Goal: Task Accomplishment & Management: Complete application form

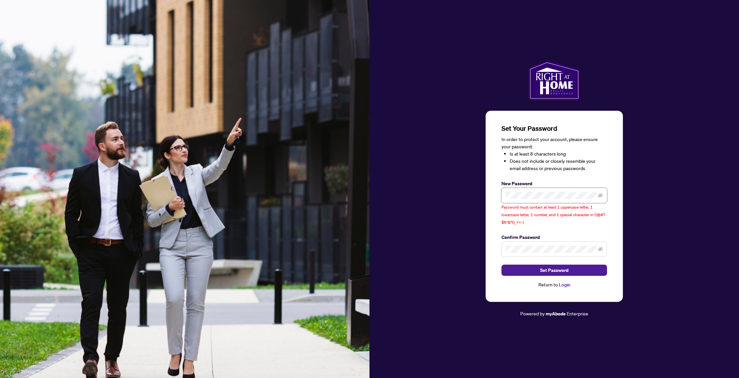
click at [503, 197] on span at bounding box center [554, 195] width 106 height 15
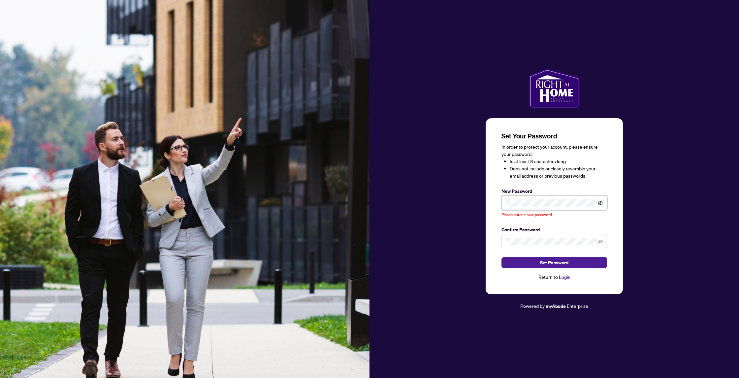
click at [599, 205] on icon "eye-invisible" at bounding box center [600, 203] width 5 height 4
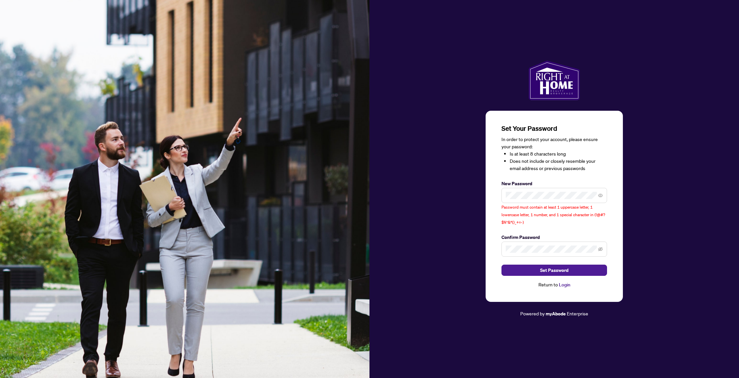
click at [618, 227] on div "Set Your Password In order to protect your account, please ensure your password…" at bounding box center [553, 206] width 137 height 191
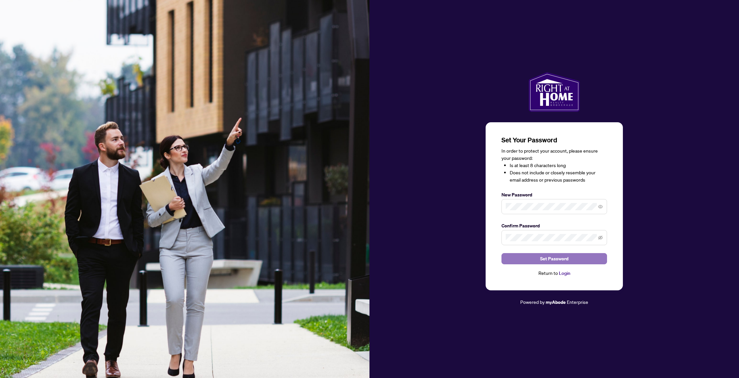
click at [553, 260] on span "Set Password" at bounding box center [554, 259] width 28 height 11
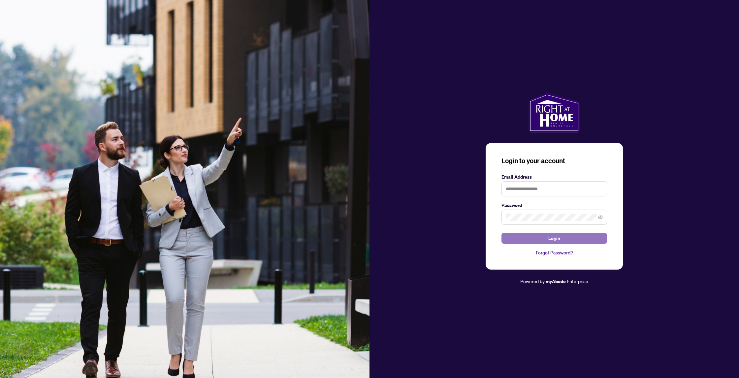
click at [557, 240] on span "Login" at bounding box center [554, 238] width 12 height 11
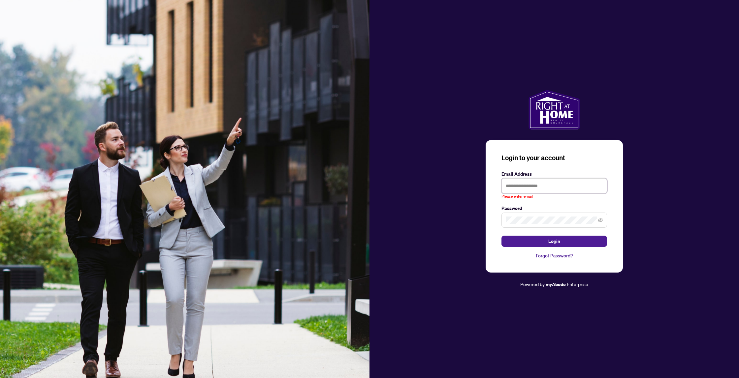
click at [543, 187] on input "text" at bounding box center [554, 185] width 106 height 15
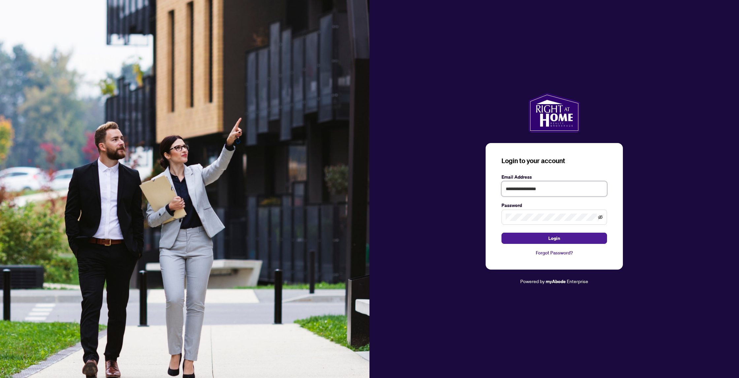
click at [599, 216] on icon "eye-invisible" at bounding box center [600, 217] width 5 height 5
type input "**********"
drag, startPoint x: 611, startPoint y: 209, endPoint x: 608, endPoint y: 212, distance: 4.7
click at [611, 209] on div "**********" at bounding box center [553, 206] width 137 height 127
click at [556, 238] on span "Login" at bounding box center [554, 238] width 12 height 11
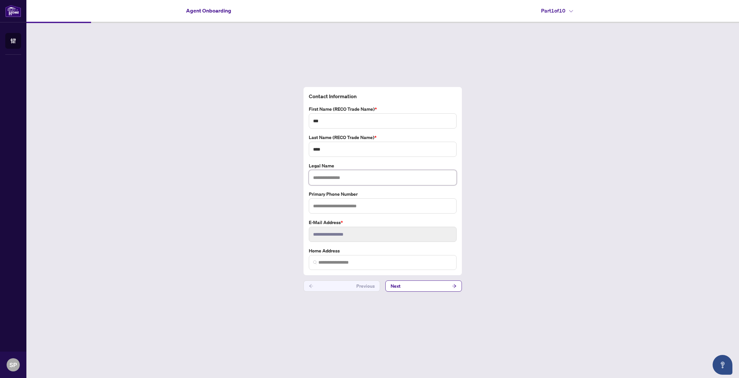
click at [336, 180] on input "text" at bounding box center [383, 177] width 148 height 15
type input "***"
click at [356, 124] on input "***" at bounding box center [383, 120] width 148 height 15
type input "******"
click at [343, 179] on input "***" at bounding box center [383, 177] width 148 height 15
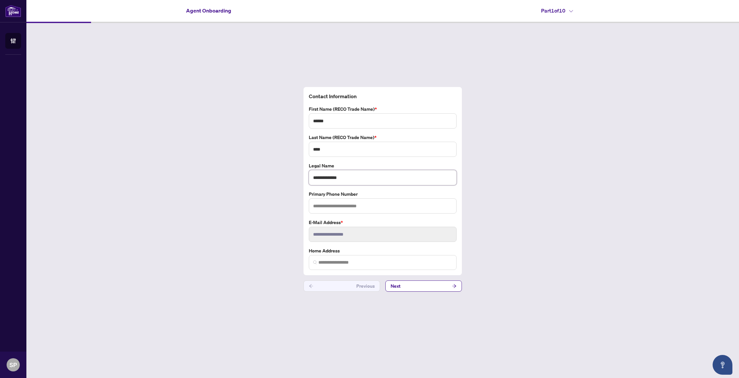
type input "**********"
click at [330, 204] on input "text" at bounding box center [383, 205] width 148 height 15
type input "**********"
click at [322, 263] on input "search" at bounding box center [385, 262] width 134 height 7
click at [429, 285] on button "Next" at bounding box center [423, 286] width 76 height 11
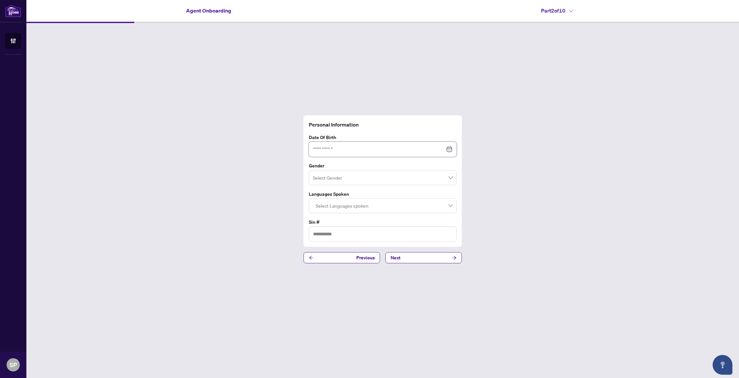
click at [351, 149] on input at bounding box center [379, 149] width 132 height 7
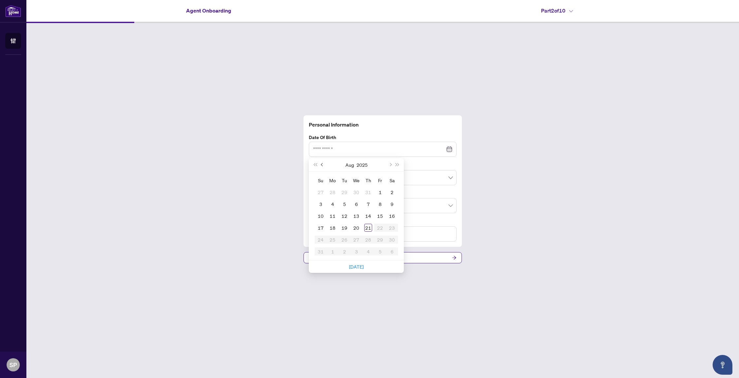
click at [321, 165] on span "Previous month (PageUp)" at bounding box center [322, 164] width 3 height 3
click at [345, 207] on div "6" at bounding box center [344, 204] width 8 height 8
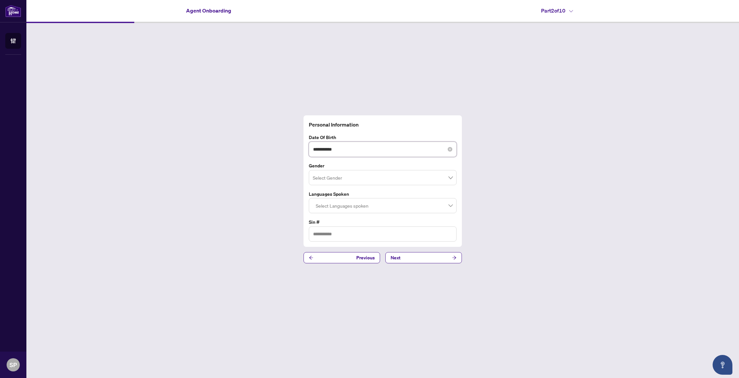
click at [341, 150] on input "**********" at bounding box center [379, 149] width 132 height 7
type input "**********"
click at [259, 159] on div "**********" at bounding box center [382, 189] width 712 height 333
click at [317, 177] on input "search" at bounding box center [380, 178] width 134 height 15
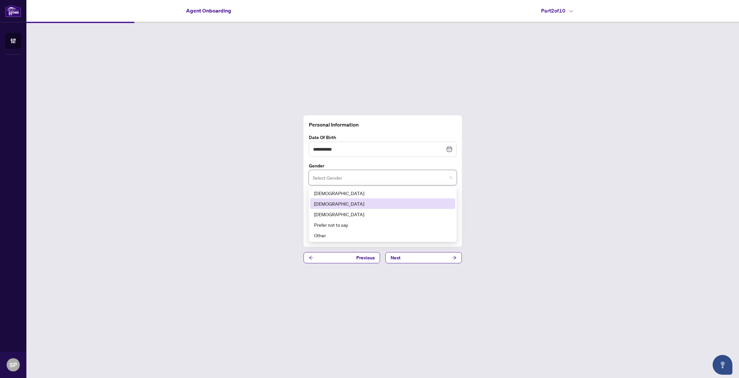
click at [323, 206] on div "Female" at bounding box center [382, 203] width 137 height 7
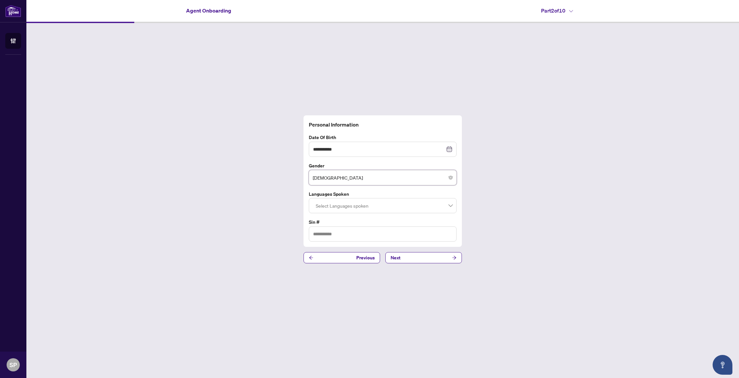
click at [267, 208] on div "**********" at bounding box center [382, 189] width 712 height 333
click at [334, 209] on div at bounding box center [382, 206] width 139 height 12
type input "******"
click at [251, 256] on div "**********" at bounding box center [382, 189] width 712 height 333
click at [327, 237] on input "text" at bounding box center [383, 234] width 148 height 15
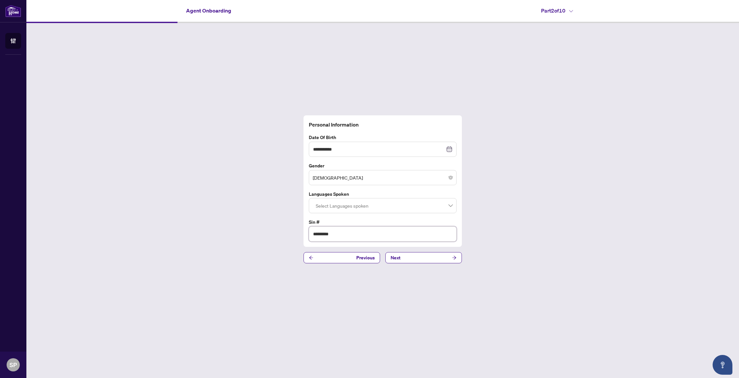
type input "*********"
drag, startPoint x: 389, startPoint y: 270, endPoint x: 397, endPoint y: 260, distance: 13.3
click at [390, 269] on div "**********" at bounding box center [382, 189] width 712 height 333
click at [388, 207] on div at bounding box center [382, 206] width 139 height 12
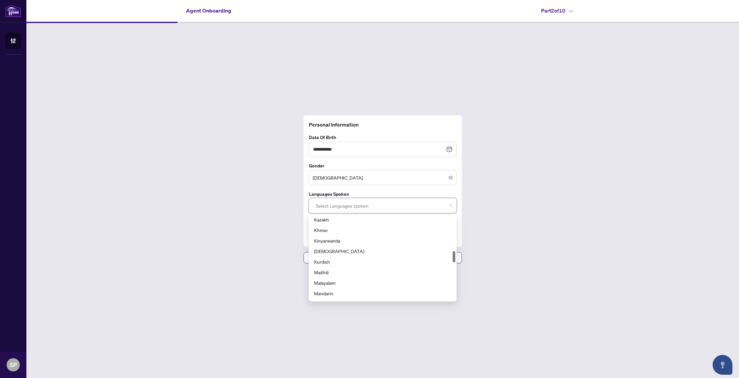
scroll to position [269, 0]
click at [337, 251] on div "Korean" at bounding box center [382, 247] width 137 height 7
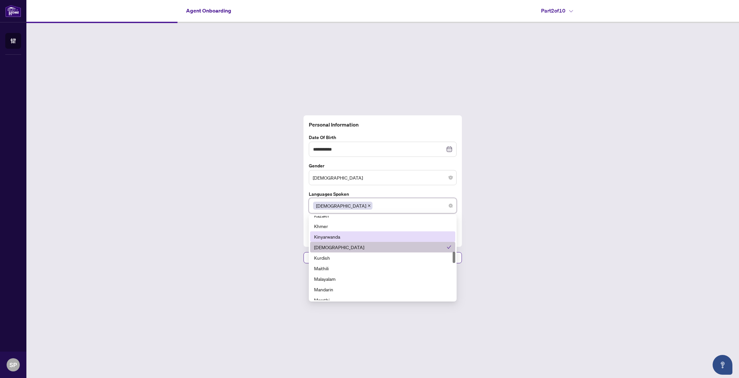
drag, startPoint x: 473, startPoint y: 234, endPoint x: 482, endPoint y: 238, distance: 9.4
click at [473, 234] on div "**********" at bounding box center [382, 189] width 712 height 333
click at [409, 207] on div "Korean" at bounding box center [382, 206] width 139 height 12
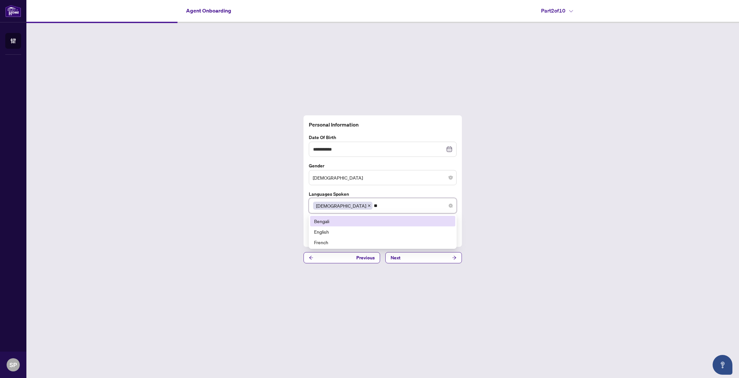
scroll to position [0, 0]
type input "***"
click at [357, 234] on div "English" at bounding box center [382, 231] width 137 height 7
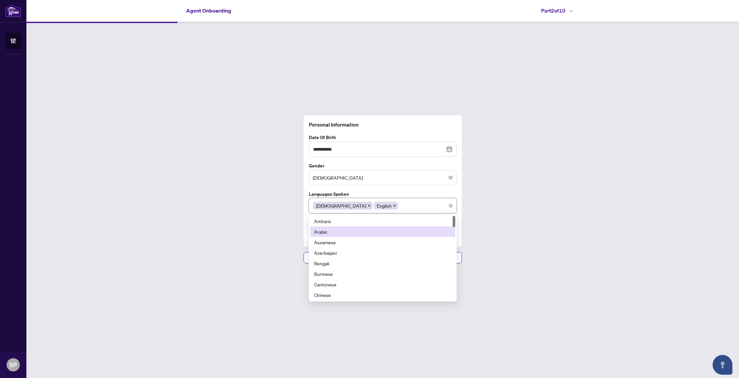
click at [527, 224] on div "**********" at bounding box center [382, 189] width 712 height 333
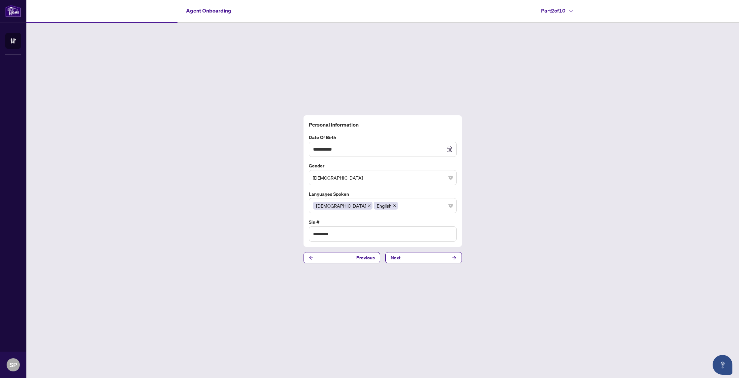
click at [367, 205] on icon "close" at bounding box center [368, 205] width 3 height 3
click at [346, 204] on div "English" at bounding box center [382, 206] width 139 height 12
type input "******"
click at [326, 223] on div "Korean" at bounding box center [382, 221] width 137 height 7
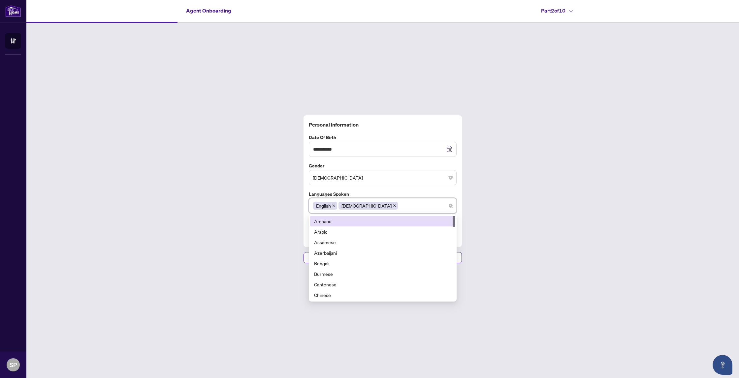
click at [559, 219] on div "**********" at bounding box center [382, 189] width 712 height 333
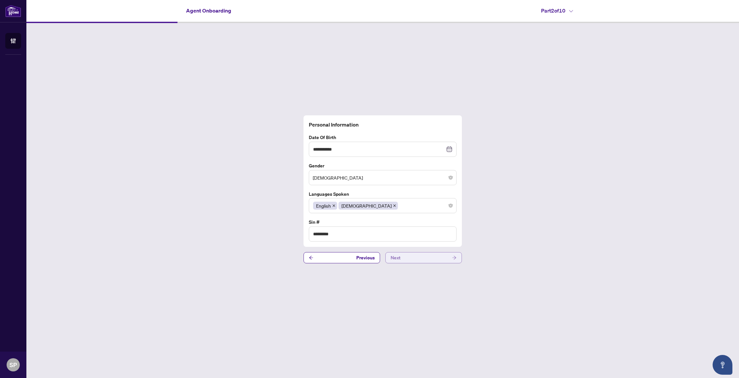
click at [441, 257] on button "Next" at bounding box center [423, 257] width 76 height 11
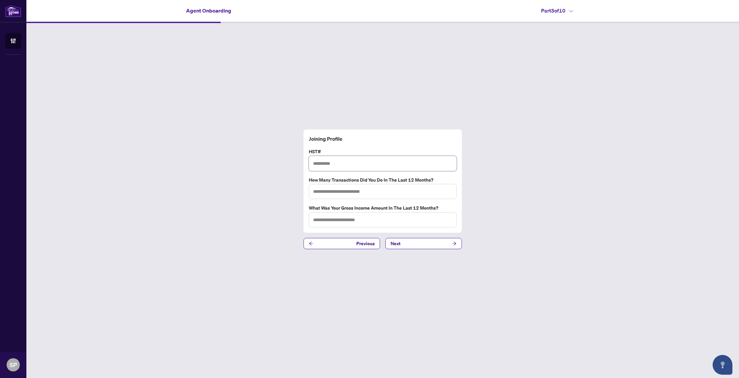
click at [408, 166] on input "text" at bounding box center [383, 163] width 148 height 15
type input "**********"
click at [338, 193] on input "text" at bounding box center [383, 191] width 148 height 15
type input "**"
click at [364, 222] on input "text" at bounding box center [383, 219] width 148 height 15
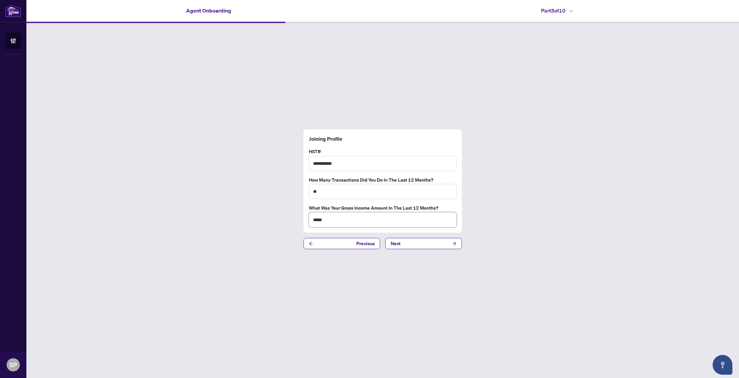
click at [313, 219] on input "*****" at bounding box center [383, 219] width 148 height 15
type input "*****"
click at [521, 215] on div "**********" at bounding box center [382, 189] width 712 height 333
click at [394, 242] on span "Next" at bounding box center [395, 243] width 10 height 11
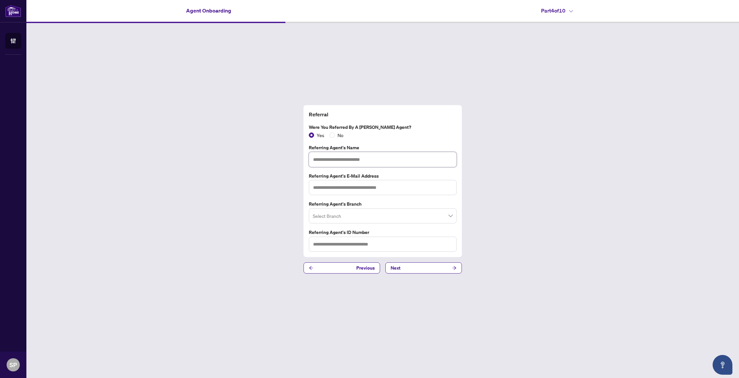
click at [360, 159] on input "text" at bounding box center [383, 159] width 148 height 15
type input "**********"
click at [359, 193] on input "text" at bounding box center [383, 187] width 148 height 15
paste input "**********"
type input "**********"
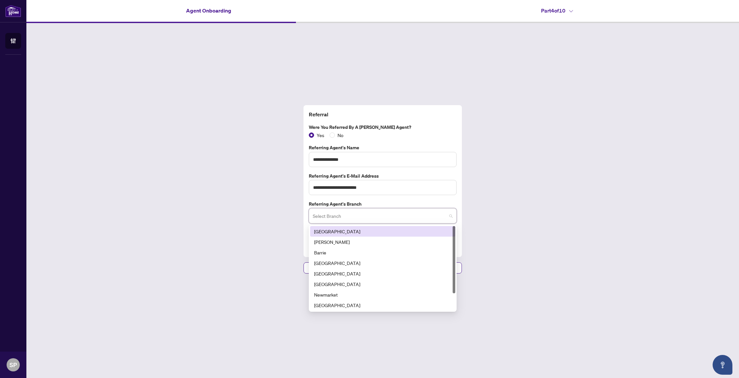
click at [348, 219] on input "search" at bounding box center [380, 217] width 134 height 15
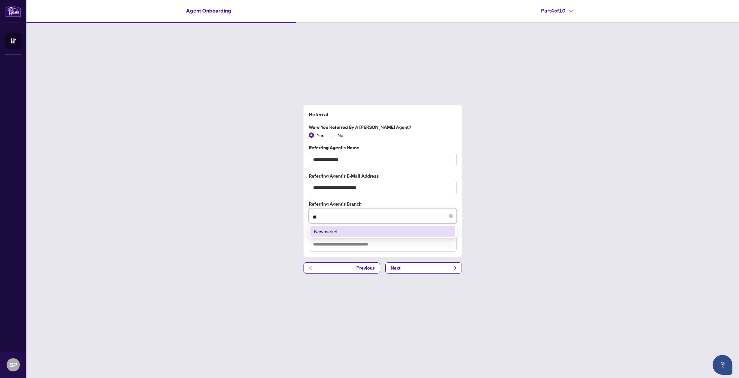
type input "***"
click at [340, 229] on div "Newmarket" at bounding box center [382, 231] width 137 height 7
click at [343, 246] on input "text" at bounding box center [383, 244] width 148 height 15
click at [423, 267] on button "Next" at bounding box center [423, 267] width 76 height 11
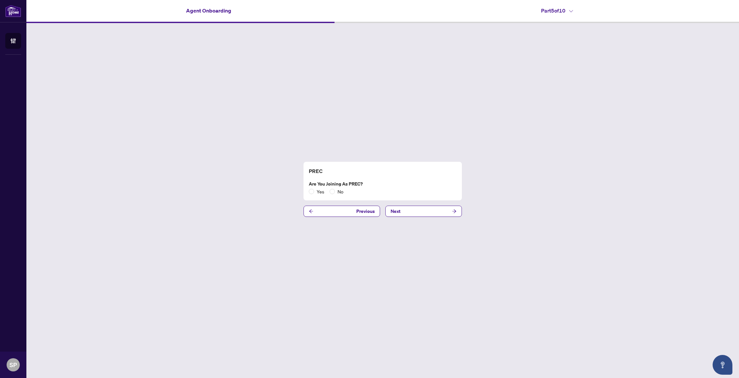
click at [570, 12] on h4 "Part 5 of 10" at bounding box center [557, 11] width 32 height 8
click at [570, 65] on span "Part 5 | PREC" at bounding box center [579, 64] width 70 height 7
click at [471, 99] on div "PREC Are you joining as PREC? Yes No Previous Next" at bounding box center [382, 189] width 712 height 333
click at [335, 192] on span "No" at bounding box center [340, 191] width 11 height 7
click at [411, 213] on button "Next" at bounding box center [423, 211] width 76 height 11
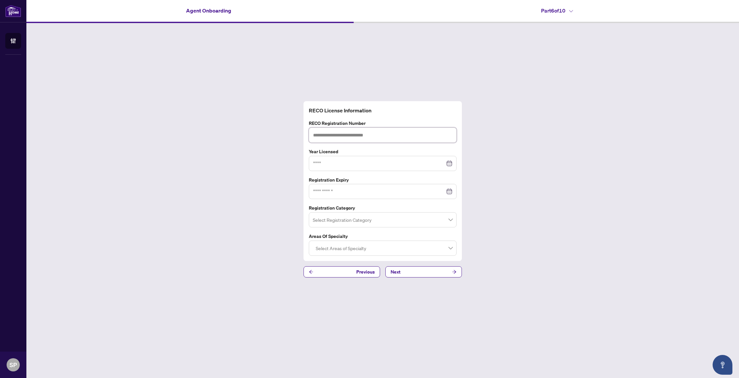
click at [319, 133] on input "text" at bounding box center [383, 135] width 148 height 15
type input "******"
click at [333, 161] on input at bounding box center [379, 163] width 132 height 7
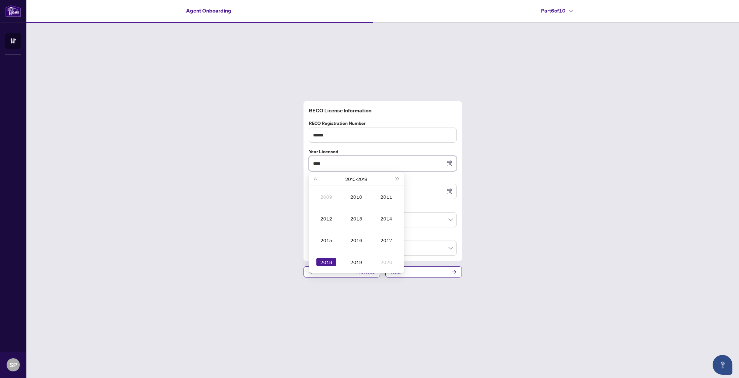
type input "****"
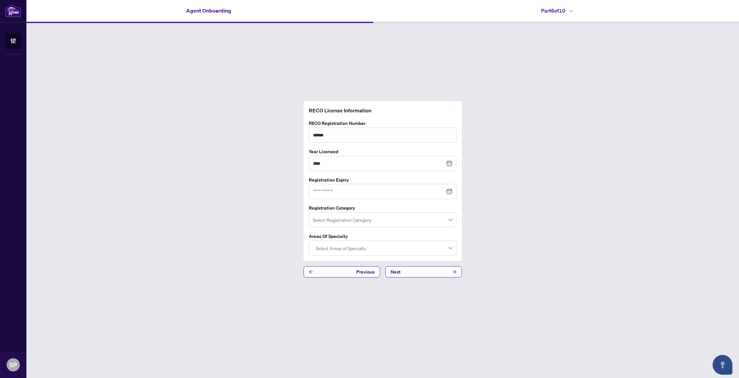
click at [287, 184] on div "RECO License Information RECO Registration Number ****** Year Licensed **** 201…" at bounding box center [382, 189] width 712 height 333
click at [450, 192] on div at bounding box center [382, 191] width 139 height 7
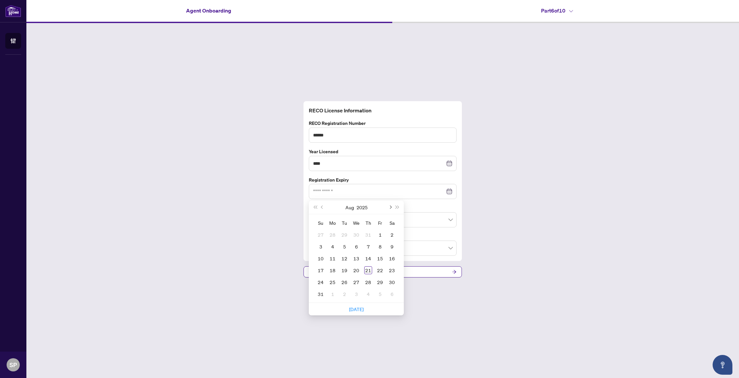
click at [390, 207] on span "Next month (PageDown)" at bounding box center [389, 207] width 3 height 3
click at [390, 208] on span "Next month (PageDown)" at bounding box center [389, 207] width 3 height 3
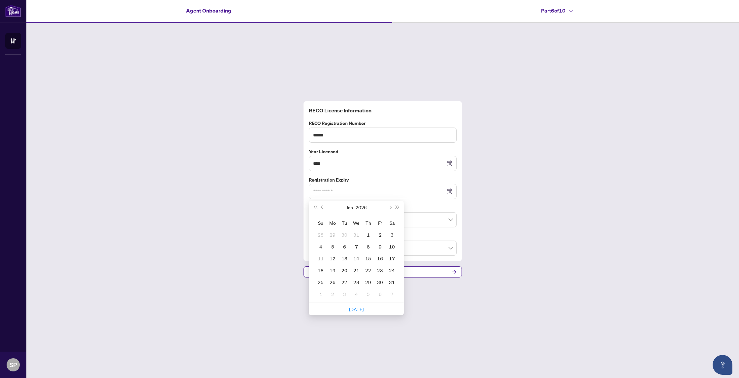
click at [390, 208] on span "Next month (PageDown)" at bounding box center [389, 207] width 3 height 3
click at [323, 208] on button "Previous month (PageUp)" at bounding box center [322, 207] width 7 height 13
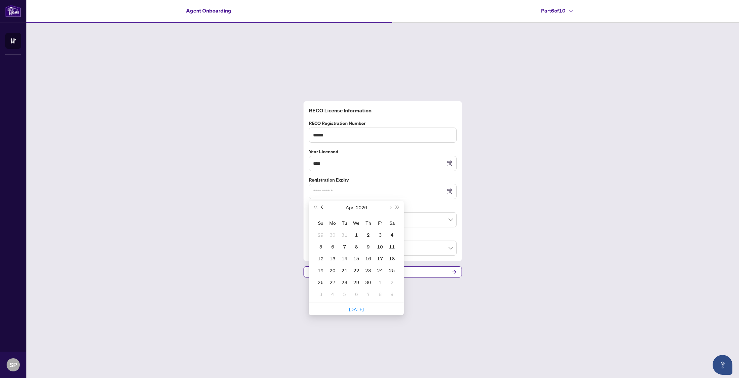
click at [323, 208] on button "Previous month (PageUp)" at bounding box center [322, 207] width 7 height 13
type input "**********"
click at [392, 235] on div "7" at bounding box center [392, 235] width 8 height 8
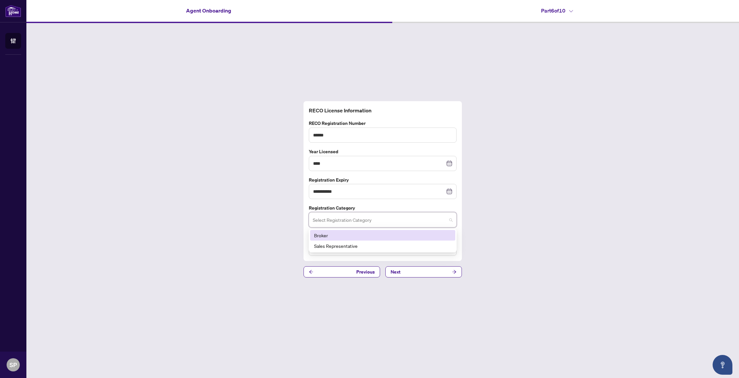
click at [324, 220] on input "search" at bounding box center [380, 221] width 134 height 15
click at [337, 246] on div "Sales Representative" at bounding box center [382, 245] width 137 height 7
click at [324, 248] on div at bounding box center [382, 248] width 139 height 12
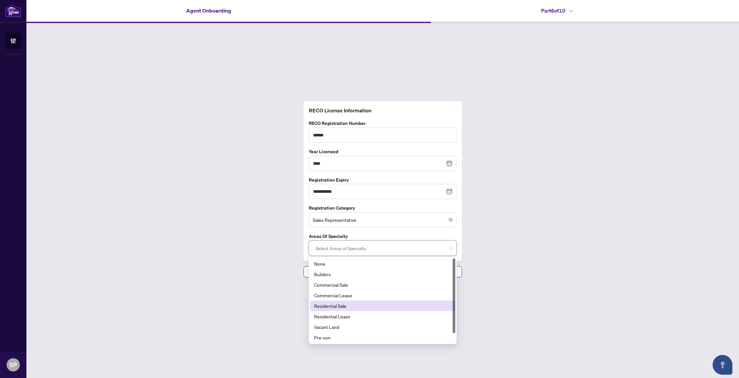
click at [344, 306] on div "Residential Sale" at bounding box center [382, 305] width 137 height 7
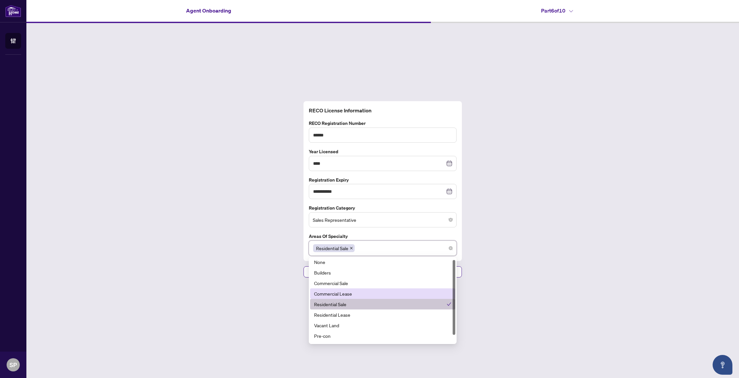
click at [354, 292] on div "Commercial Lease" at bounding box center [382, 293] width 137 height 7
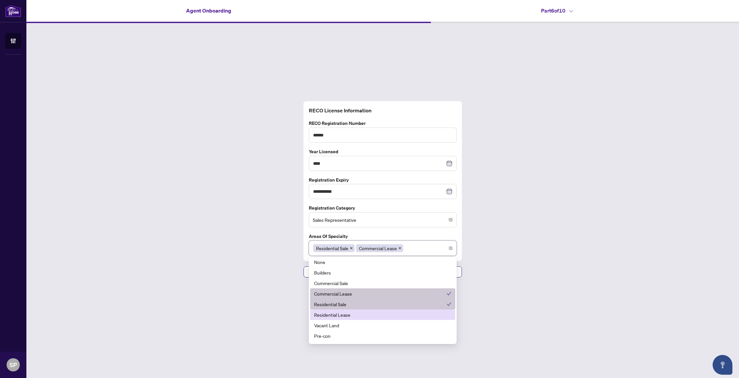
click at [337, 315] on div "Residential Lease" at bounding box center [382, 314] width 137 height 7
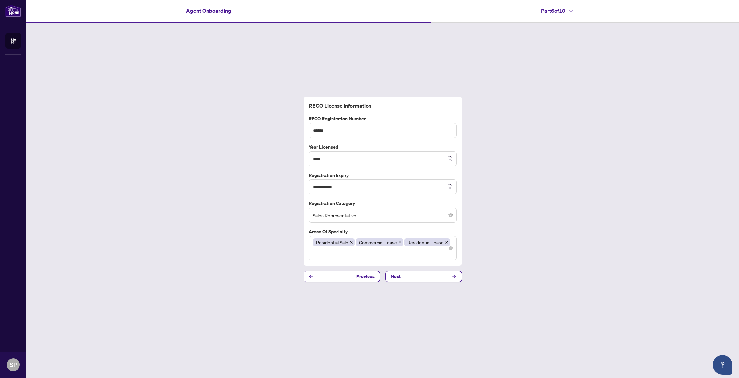
click at [513, 299] on div "**********" at bounding box center [382, 189] width 712 height 333
click at [404, 279] on button "Next" at bounding box center [423, 276] width 76 height 11
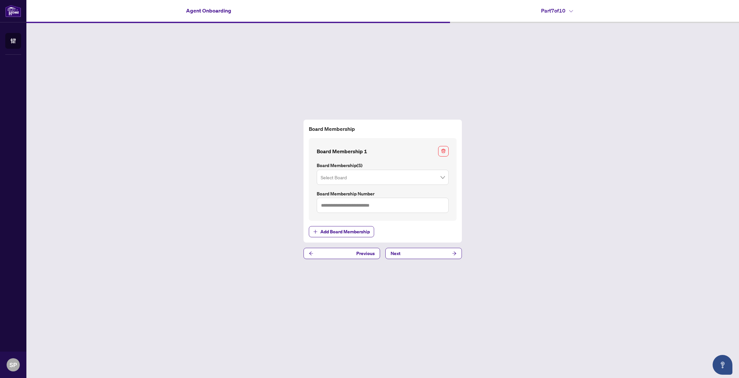
click at [329, 177] on input "search" at bounding box center [379, 178] width 118 height 15
type input "*"
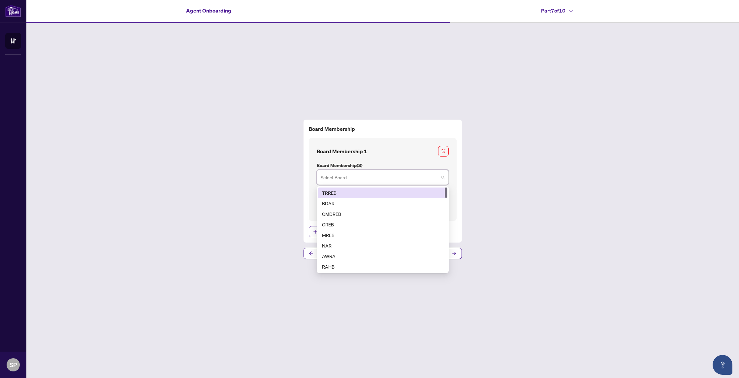
click at [325, 192] on div "TRREB" at bounding box center [382, 192] width 121 height 7
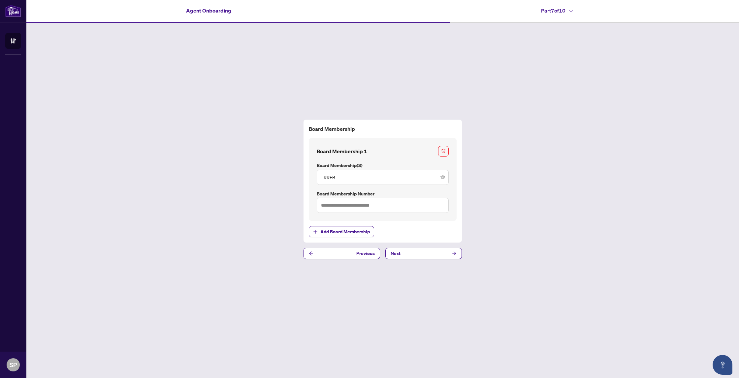
click at [129, 172] on div "Board Membership Board Membership 1 Board Membership(s) TRREB 1 2 TRREB BDAR OM…" at bounding box center [382, 189] width 712 height 333
click at [440, 203] on input "text" at bounding box center [383, 205] width 132 height 15
type input "*******"
click at [259, 221] on div "Board Membership Board Membership 1 Board Membership(s) TRREB 1 2 TRREB BDAR OM…" at bounding box center [382, 189] width 712 height 333
click at [427, 254] on button "Next" at bounding box center [423, 253] width 76 height 11
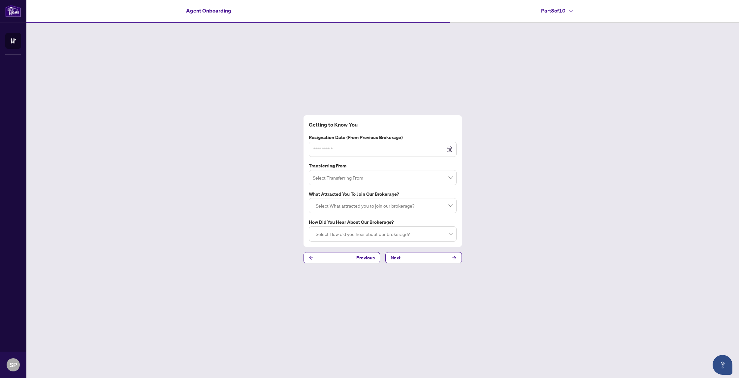
click at [450, 149] on div at bounding box center [382, 149] width 139 height 7
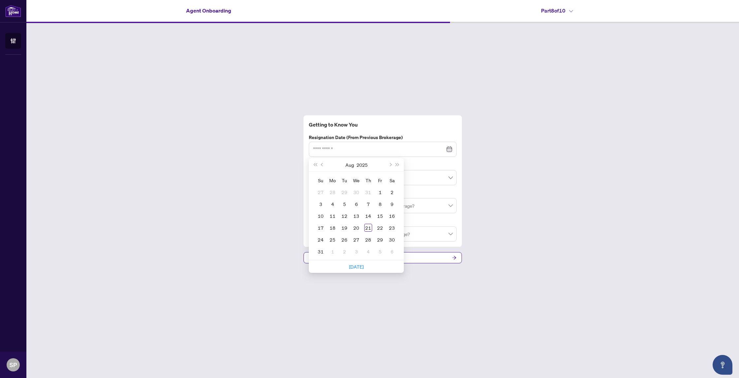
click at [485, 157] on div "Getting to Know You Resignation Date (from previous brokerage) Aug 2025 Su Mo T…" at bounding box center [382, 189] width 712 height 333
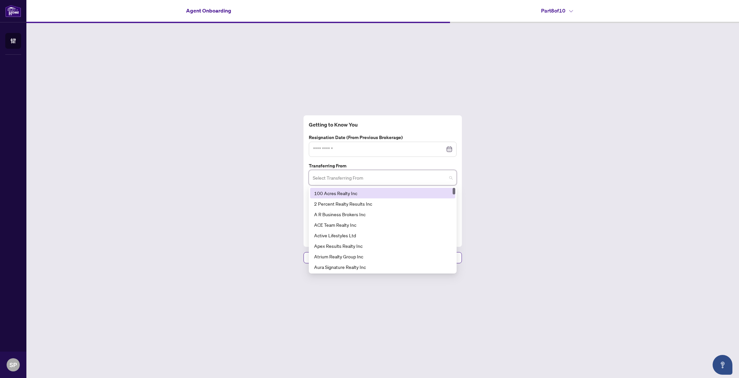
click at [386, 176] on input "search" at bounding box center [380, 178] width 134 height 15
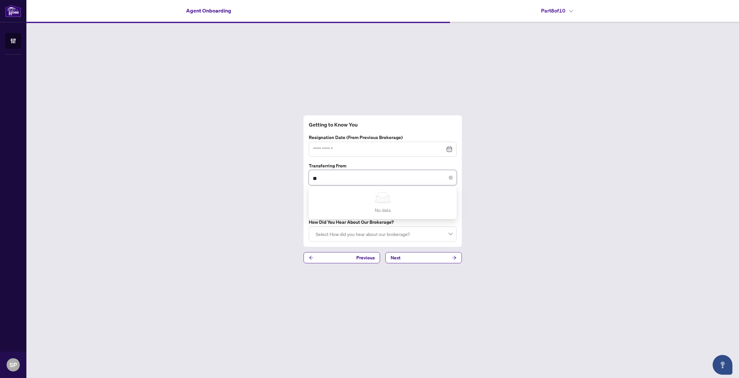
type input "*"
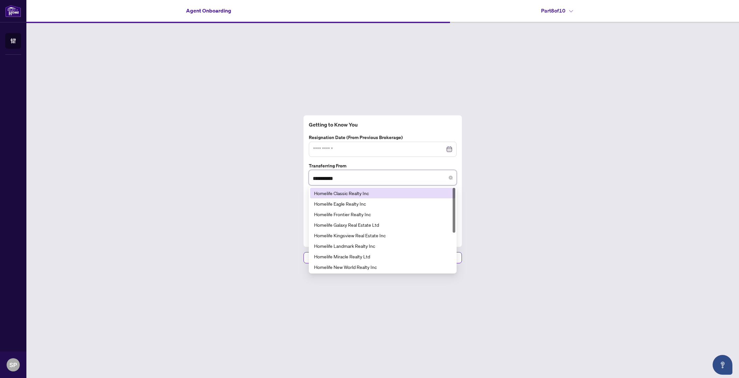
type input "**********"
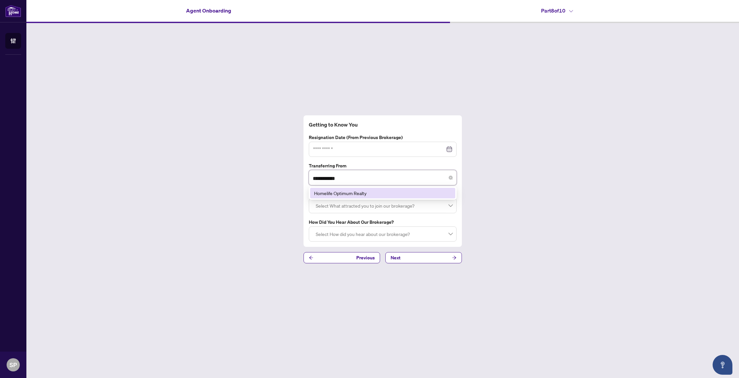
click at [363, 195] on div "Homelife Optimum Realty" at bounding box center [382, 193] width 137 height 7
click at [234, 204] on div "Getting to Know You Resignation Date (from previous brokerage) Aug 2025 Su Mo T…" at bounding box center [382, 189] width 712 height 333
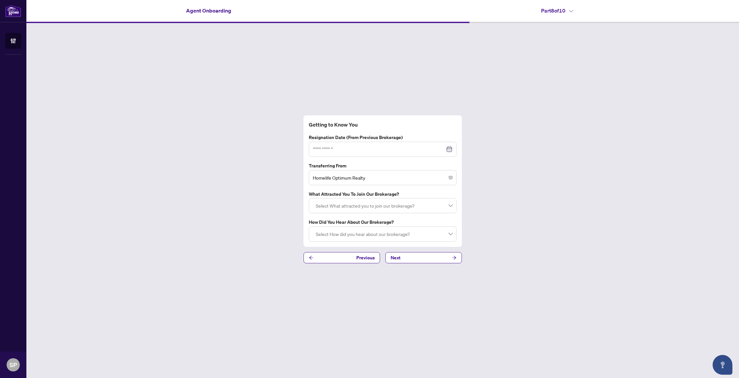
click at [317, 205] on div at bounding box center [382, 206] width 139 height 12
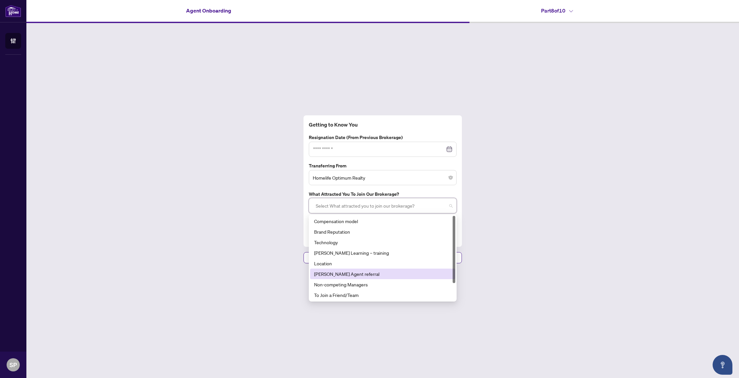
click at [354, 273] on div "RAHR Agent referral" at bounding box center [382, 273] width 137 height 7
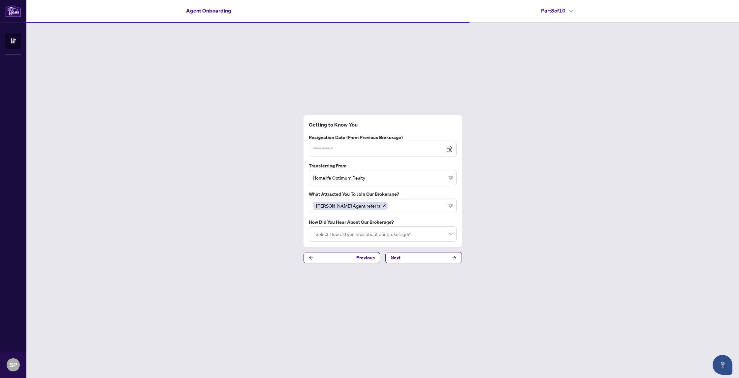
click at [226, 249] on div "Getting to Know You Resignation Date (from previous brokerage) Aug 2025 Su Mo T…" at bounding box center [382, 189] width 712 height 333
click at [322, 235] on div at bounding box center [382, 234] width 139 height 12
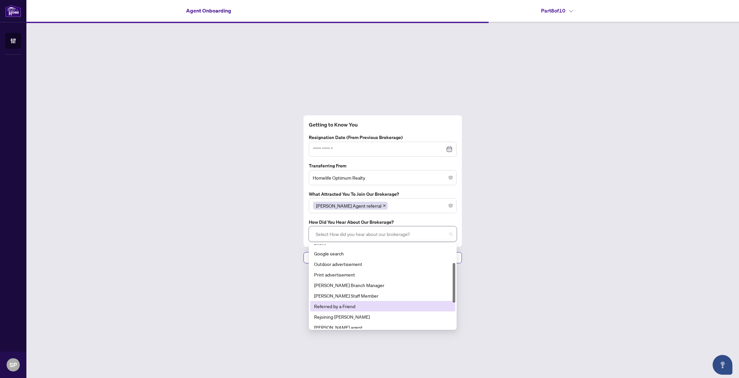
scroll to position [40, 0]
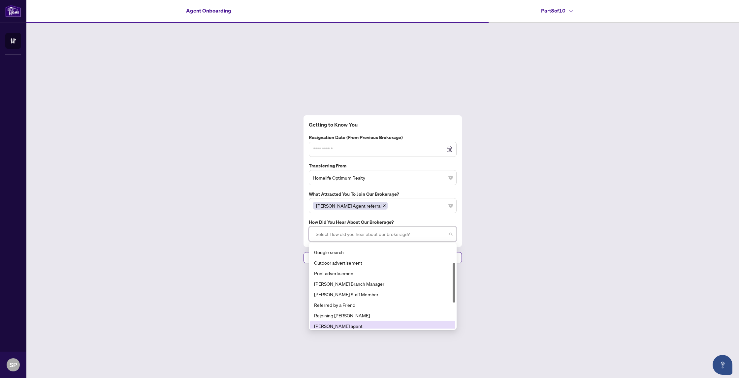
drag, startPoint x: 332, startPoint y: 324, endPoint x: 321, endPoint y: 323, distance: 11.3
click at [332, 324] on div "RAHR agent" at bounding box center [382, 325] width 137 height 7
click at [239, 291] on div "Getting to Know You Resignation Date (from previous brokerage) Aug 2025 Su Mo T…" at bounding box center [382, 189] width 712 height 333
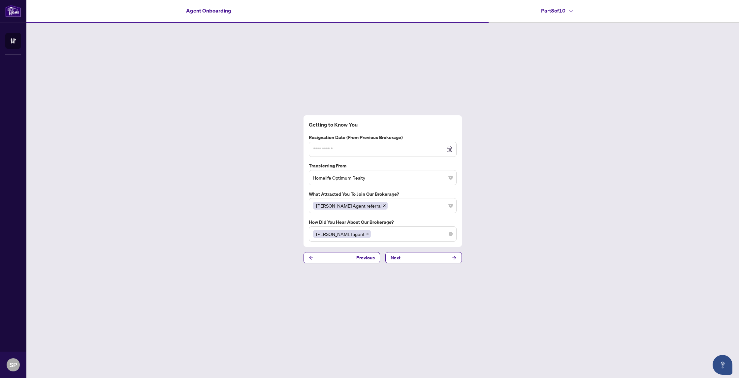
click at [450, 148] on div at bounding box center [382, 149] width 139 height 7
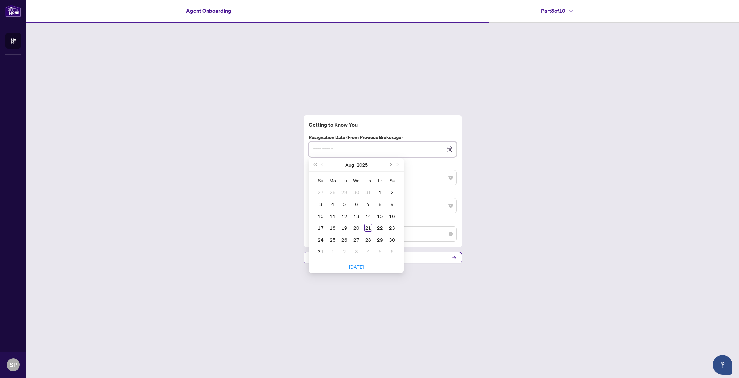
type input "**********"
click at [381, 228] on div "22" at bounding box center [380, 228] width 8 height 8
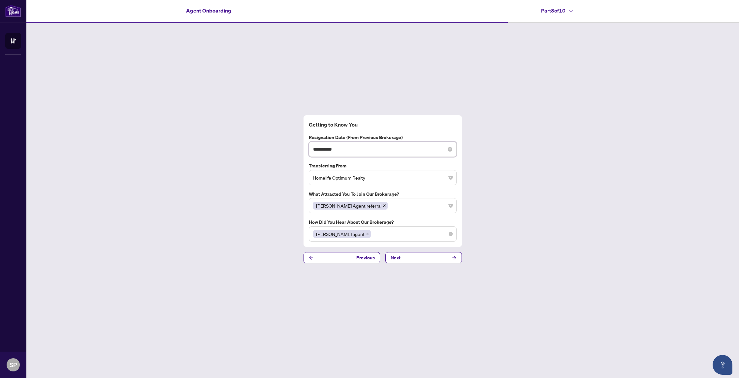
click at [352, 148] on input "**********" at bounding box center [379, 149] width 132 height 7
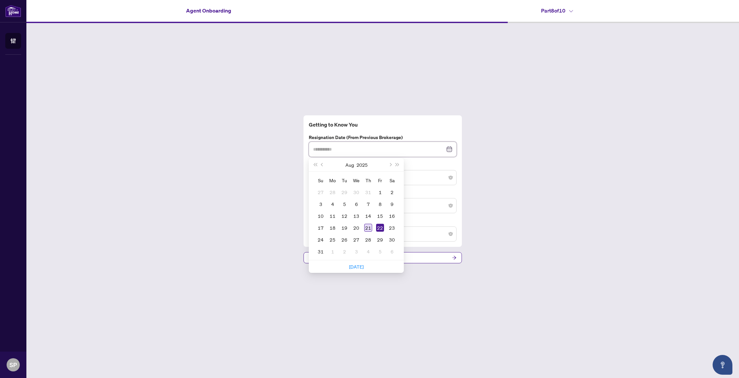
type input "**********"
click at [367, 226] on div "21" at bounding box center [368, 228] width 8 height 8
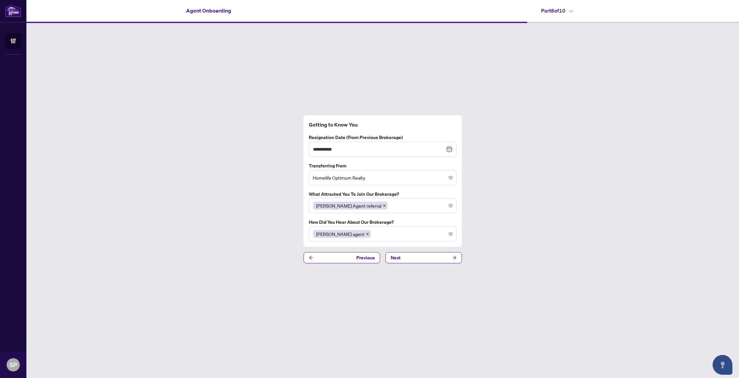
click at [550, 264] on div "**********" at bounding box center [382, 189] width 712 height 333
click at [455, 258] on icon "arrow-right" at bounding box center [454, 258] width 4 height 4
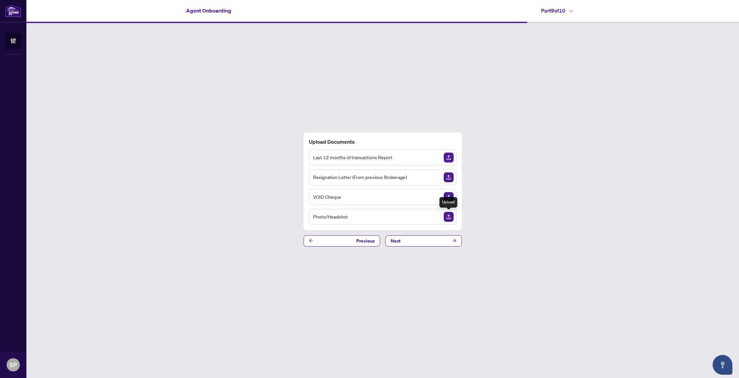
click at [449, 216] on img "Upload Document" at bounding box center [448, 217] width 10 height 10
click at [449, 176] on img "Upload Document" at bounding box center [448, 177] width 10 height 10
click at [448, 197] on img "Upload Document" at bounding box center [448, 197] width 10 height 10
click at [454, 241] on icon "arrow-right" at bounding box center [454, 240] width 5 height 5
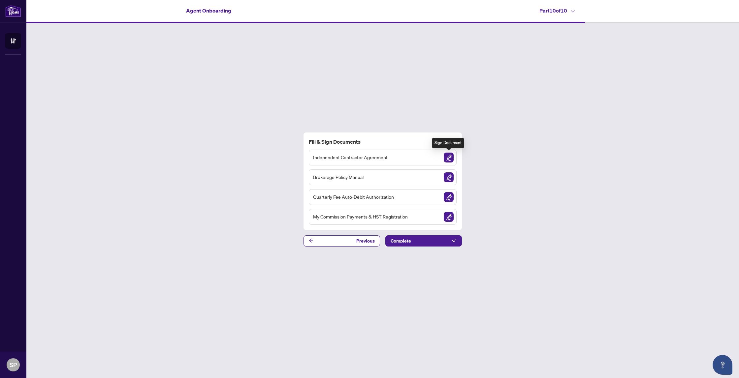
click at [447, 156] on img "Sign Document" at bounding box center [448, 158] width 10 height 10
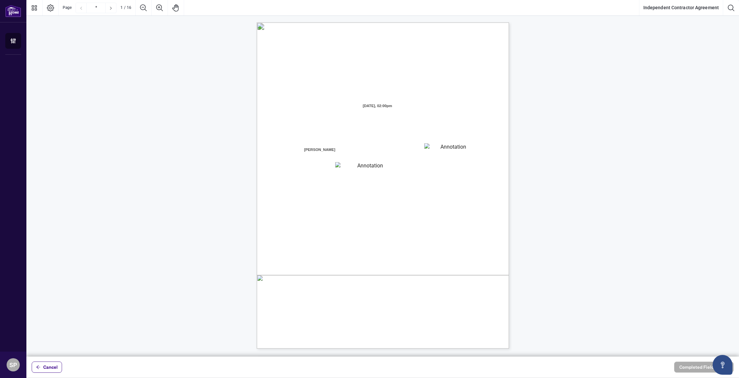
click at [319, 150] on span "Sue Park" at bounding box center [319, 150] width 33 height 10
click at [450, 148] on textarea "01JYGZAKFHWMPY1N8C3Z46THAB" at bounding box center [450, 148] width 53 height 10
click at [449, 149] on textarea "01JYGZAKFHWMPY1N8C3Z46THAB" at bounding box center [450, 148] width 53 height 10
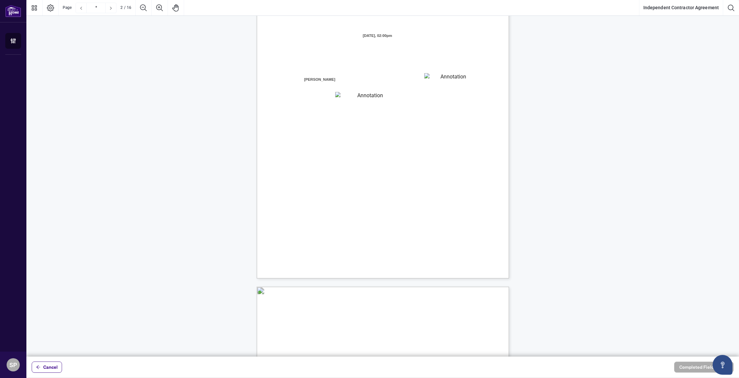
type input "*"
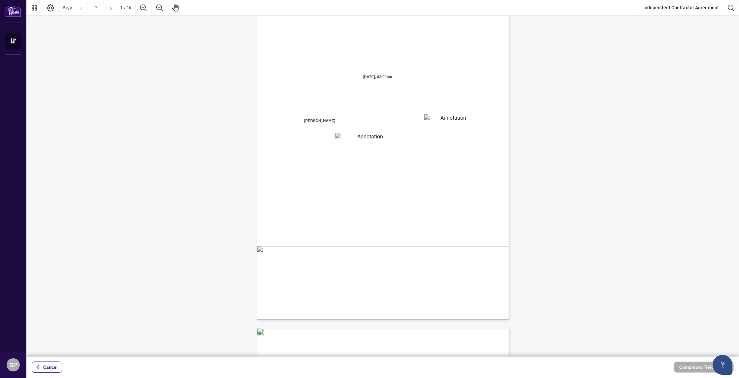
scroll to position [0, 0]
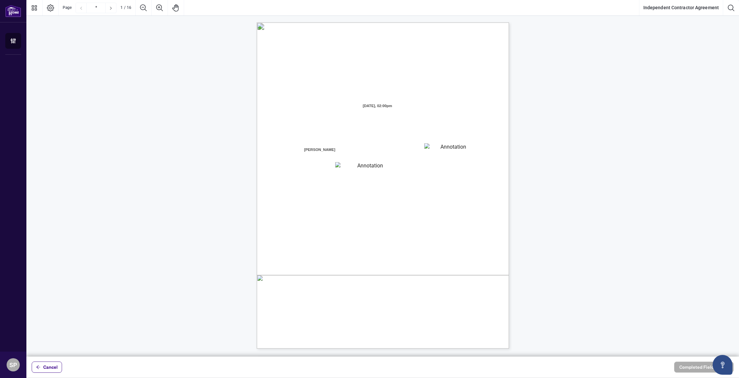
click at [371, 164] on textarea "01JYGZAQMTWRDFJQJ4WJ0G3B21" at bounding box center [367, 166] width 65 height 8
click at [378, 168] on textarea "01JYGZAQMTWRDFJQJ4WJ0G3B21" at bounding box center [367, 166] width 65 height 8
click at [447, 149] on textarea "01JYGZAKFHWMPY1N8C3Z46THAB" at bounding box center [450, 148] width 53 height 10
click at [448, 149] on textarea "01JYGZAKFHWMPY1N8C3Z46THAB" at bounding box center [450, 148] width 53 height 10
drag, startPoint x: 107, startPoint y: 78, endPoint x: 33, endPoint y: 22, distance: 93.2
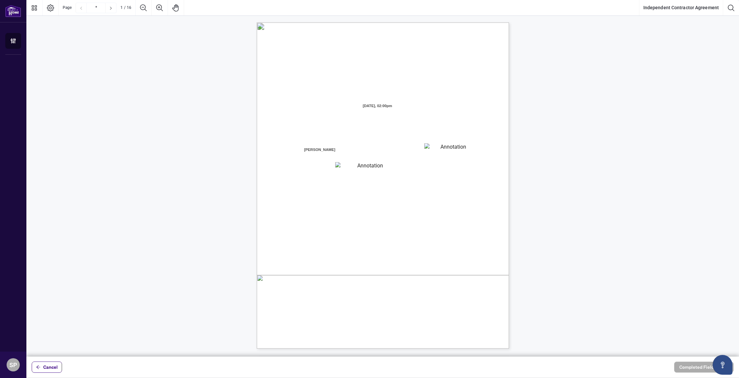
click at [348, 165] on textarea "01JYGZAQMTWRDFJQJ4WJ0G3B21" at bounding box center [367, 165] width 65 height 8
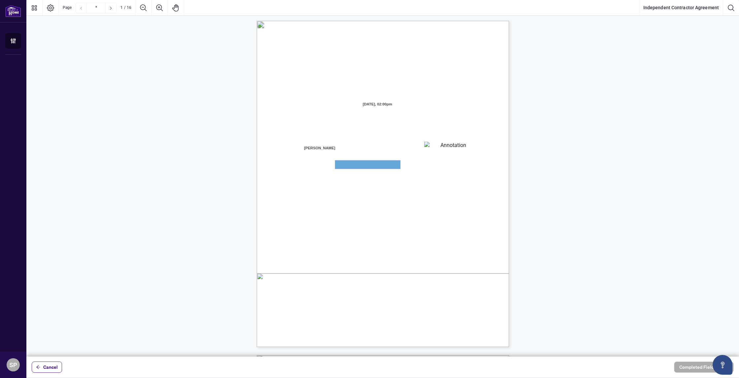
click at [348, 165] on textarea "01JYGZAQMTWRDFJQJ4WJ0G3B21" at bounding box center [367, 165] width 65 height 8
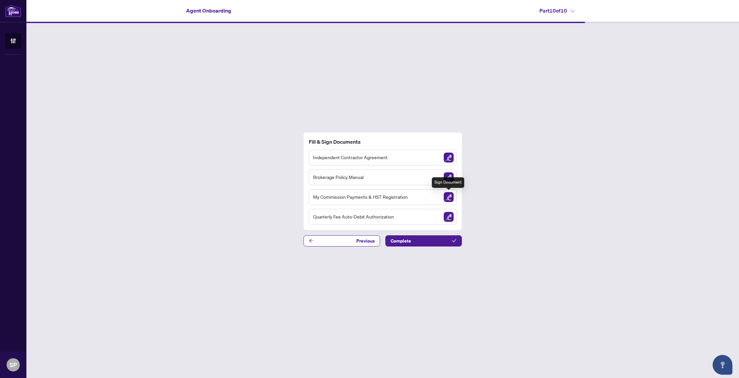
click at [448, 197] on img "Sign Document" at bounding box center [448, 197] width 10 height 10
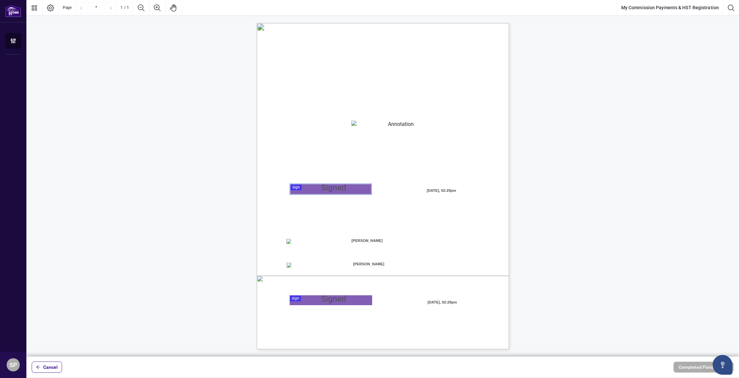
click at [306, 190] on div at bounding box center [382, 178] width 712 height 357
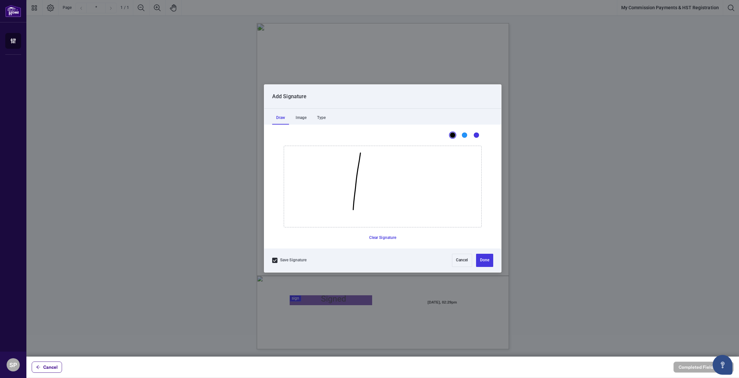
drag, startPoint x: 360, startPoint y: 154, endPoint x: 352, endPoint y: 208, distance: 54.3
click at [352, 210] on icon "Drawing canvas" at bounding box center [382, 186] width 197 height 81
drag, startPoint x: 346, startPoint y: 169, endPoint x: 367, endPoint y: 183, distance: 25.0
click at [380, 180] on icon "Drawing canvas" at bounding box center [382, 186] width 197 height 81
click at [458, 264] on button "Cancel" at bounding box center [462, 260] width 20 height 13
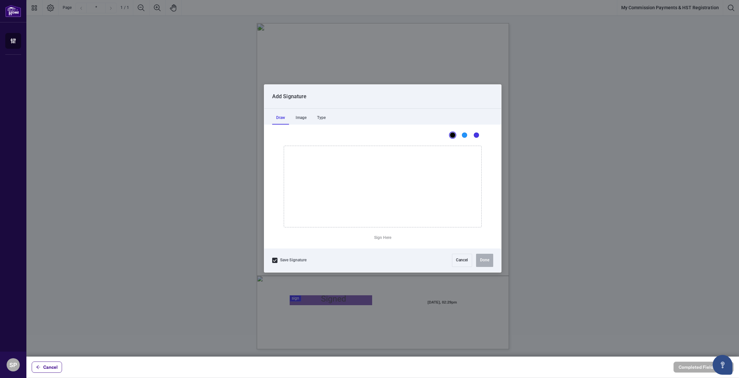
click at [348, 190] on div at bounding box center [382, 178] width 712 height 357
drag, startPoint x: 383, startPoint y: 169, endPoint x: 380, endPoint y: 213, distance: 43.9
click at [380, 213] on icon "Drawing canvas" at bounding box center [382, 186] width 197 height 81
drag, startPoint x: 364, startPoint y: 177, endPoint x: 389, endPoint y: 204, distance: 36.4
click at [385, 203] on icon "Drawing canvas" at bounding box center [382, 186] width 197 height 81
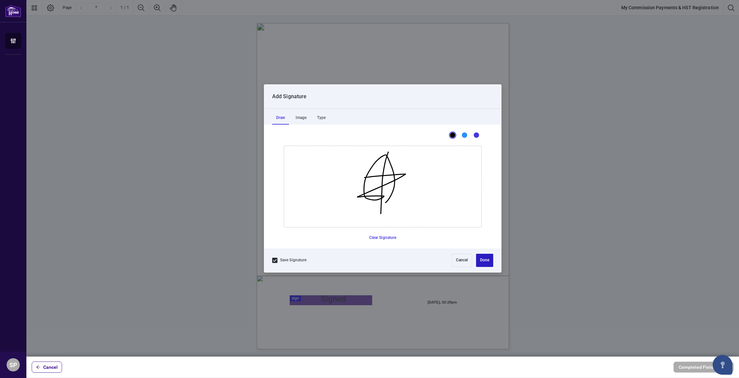
click at [483, 262] on button "Done" at bounding box center [484, 260] width 17 height 13
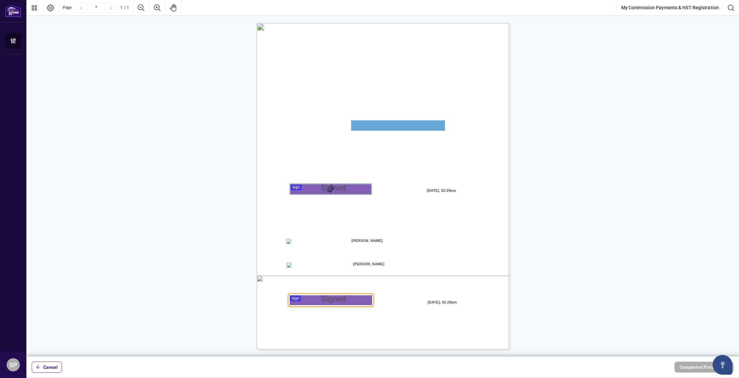
click at [379, 125] on textarea "01JYSTNGYVS2013FT3FSAZ2QTV" at bounding box center [397, 126] width 93 height 10
click at [392, 127] on textarea "01JYSTNGYVS2013FT3FSAZ2QTV" at bounding box center [397, 126] width 93 height 10
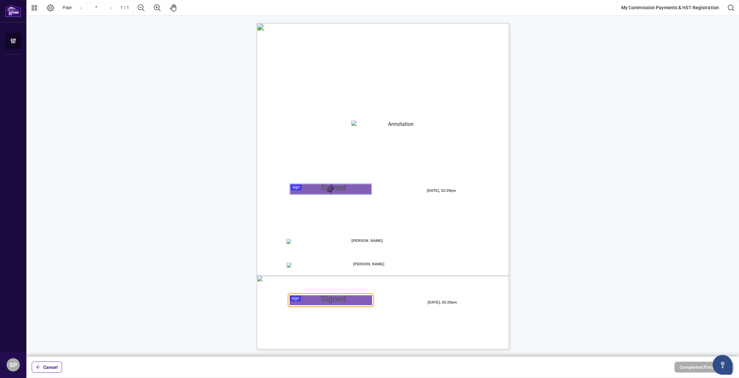
click at [323, 303] on div at bounding box center [382, 178] width 712 height 357
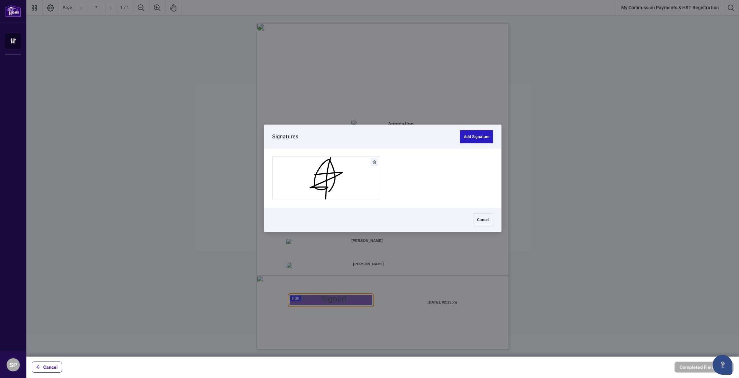
click at [477, 138] on button "Add Signature" at bounding box center [476, 136] width 33 height 13
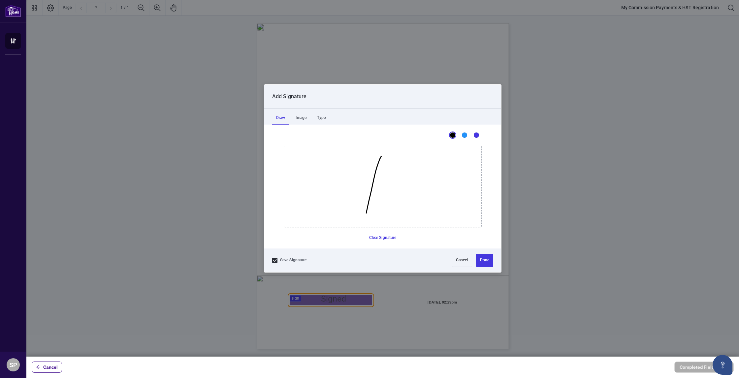
drag, startPoint x: 381, startPoint y: 156, endPoint x: 365, endPoint y: 208, distance: 54.4
click at [366, 212] on icon "Drawing canvas" at bounding box center [382, 186] width 197 height 81
drag, startPoint x: 361, startPoint y: 178, endPoint x: 384, endPoint y: 199, distance: 31.2
click at [406, 195] on icon "Drawing canvas" at bounding box center [382, 186] width 197 height 81
click at [461, 262] on button "Cancel" at bounding box center [462, 260] width 20 height 13
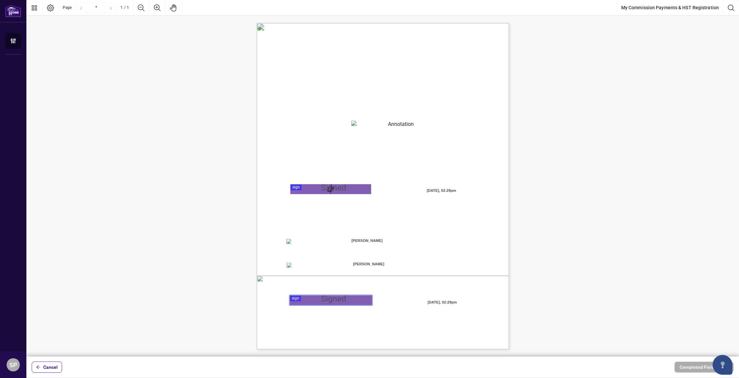
click at [343, 298] on div at bounding box center [382, 178] width 712 height 357
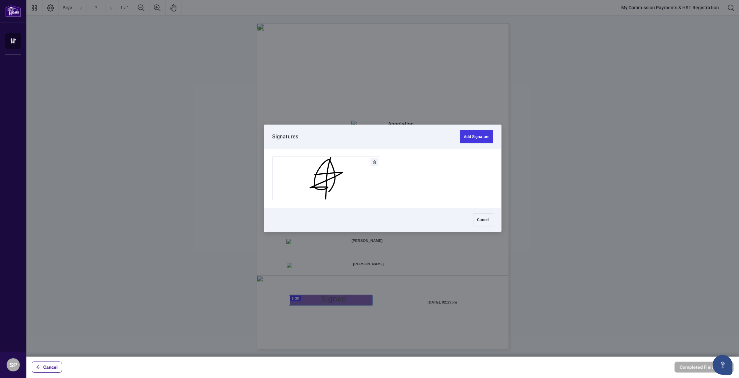
click at [374, 163] on icon "Delete" at bounding box center [375, 162] width 4 height 4
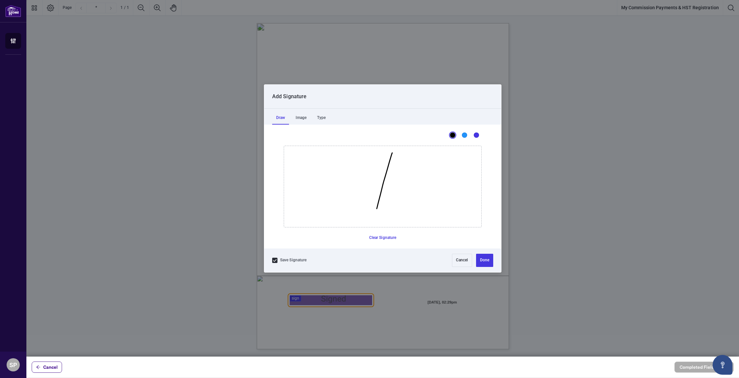
drag, startPoint x: 392, startPoint y: 153, endPoint x: 374, endPoint y: 221, distance: 70.6
click at [374, 221] on icon "Drawing canvas" at bounding box center [382, 186] width 197 height 81
drag, startPoint x: 362, startPoint y: 189, endPoint x: 365, endPoint y: 230, distance: 42.0
click at [366, 230] on div "This is a canvas for drawing using a mouse or touch input. Clear Signature" at bounding box center [383, 197] width 198 height 103
click at [485, 265] on button "Done" at bounding box center [484, 260] width 17 height 13
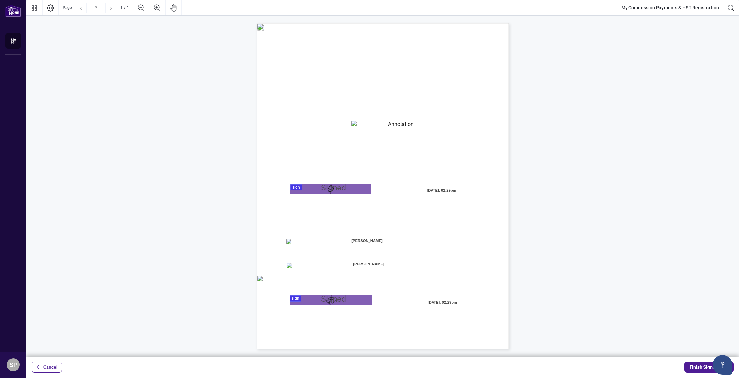
click at [366, 126] on textarea "01JYSTNGYVS2013FT3FSAZ2QTV" at bounding box center [397, 126] width 93 height 10
click at [696, 368] on span "Finish Signing" at bounding box center [704, 367] width 30 height 11
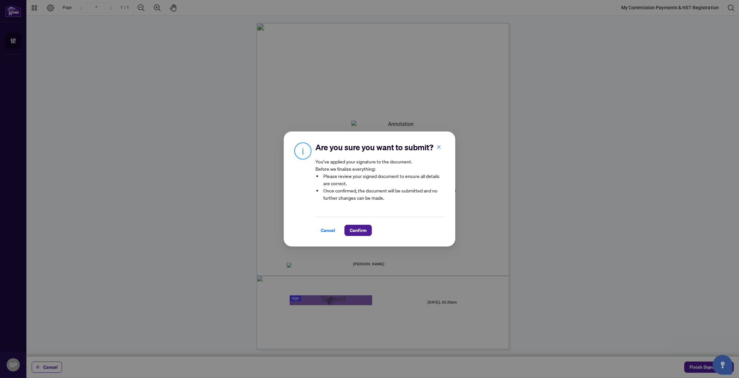
drag, startPoint x: 439, startPoint y: 146, endPoint x: 433, endPoint y: 151, distance: 7.8
click at [439, 146] on icon "close" at bounding box center [438, 147] width 5 height 5
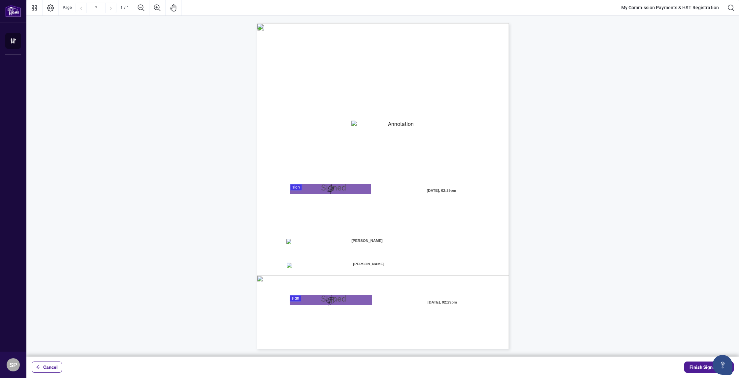
click at [399, 129] on textarea "01JYSTNGYVS2013FT3FSAZ2QTV" at bounding box center [397, 126] width 93 height 10
click at [40, 364] on span "button" at bounding box center [38, 367] width 5 height 11
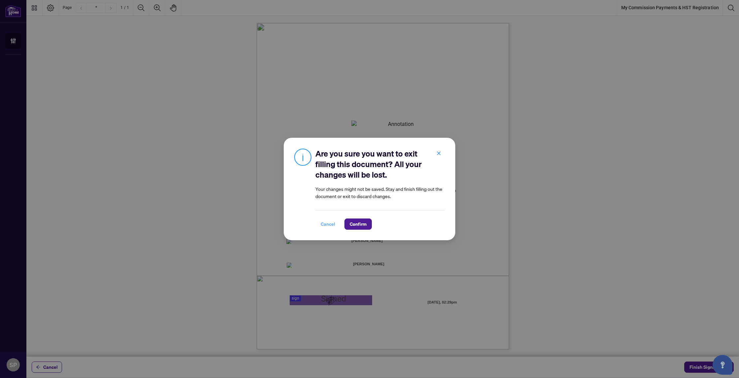
click at [332, 224] on span "Cancel" at bounding box center [327, 224] width 15 height 11
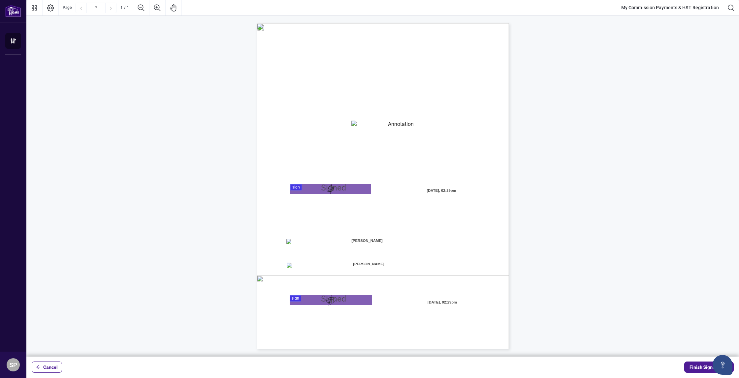
click at [50, 367] on span "Cancel" at bounding box center [50, 367] width 15 height 11
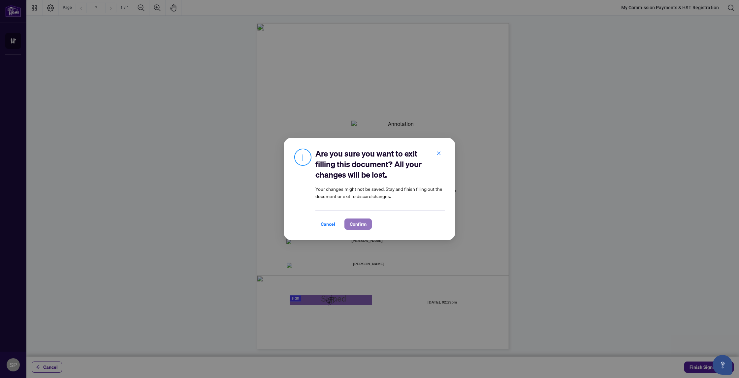
click at [352, 224] on span "Confirm" at bounding box center [357, 224] width 17 height 11
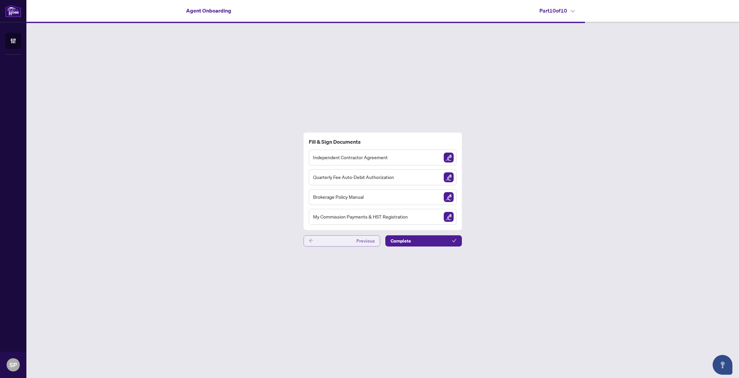
click at [335, 241] on button "Previous" at bounding box center [341, 240] width 76 height 11
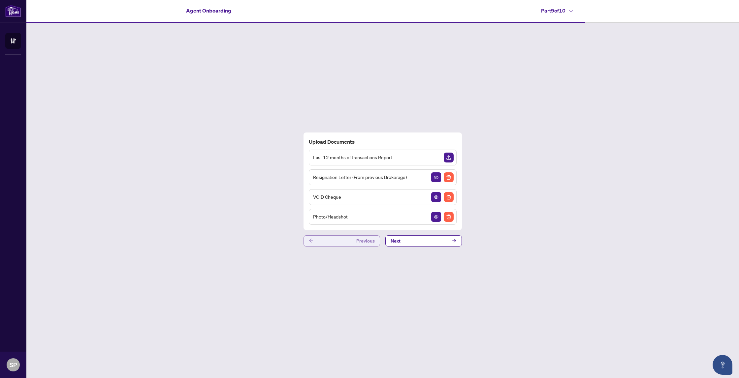
click at [335, 241] on button "Previous" at bounding box center [341, 240] width 76 height 11
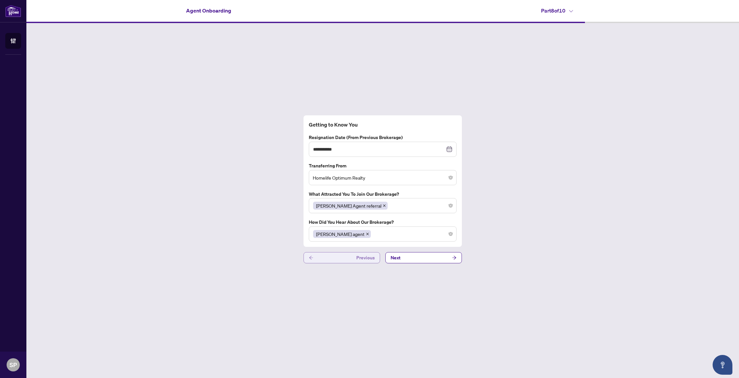
click at [333, 257] on button "Previous" at bounding box center [341, 257] width 76 height 11
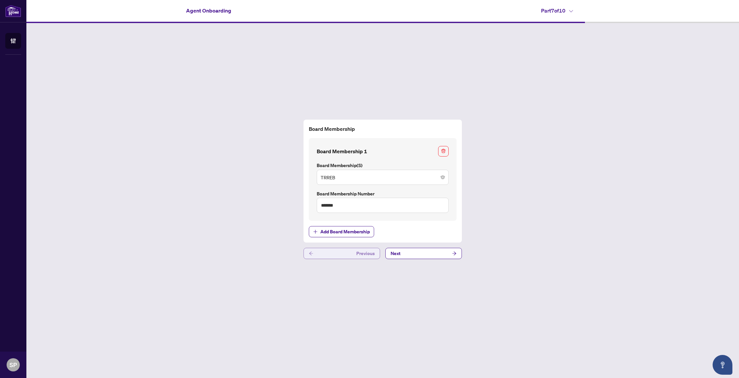
click at [334, 256] on button "Previous" at bounding box center [341, 253] width 76 height 11
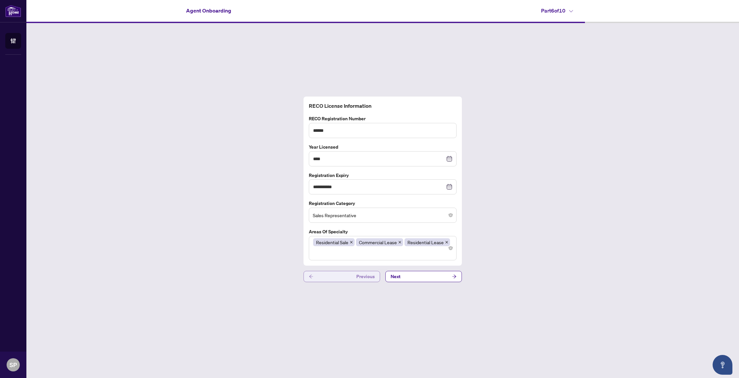
click at [331, 279] on button "Previous" at bounding box center [341, 276] width 76 height 11
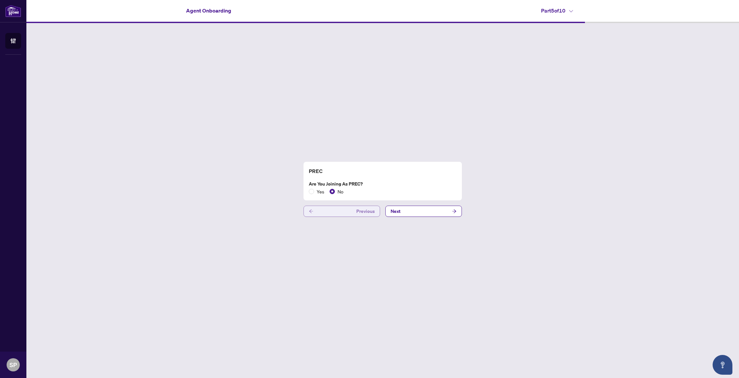
click at [337, 211] on button "Previous" at bounding box center [341, 211] width 76 height 11
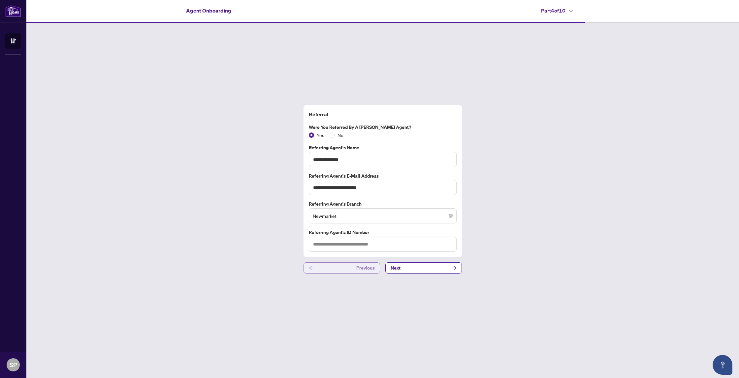
click at [344, 269] on button "Previous" at bounding box center [341, 267] width 76 height 11
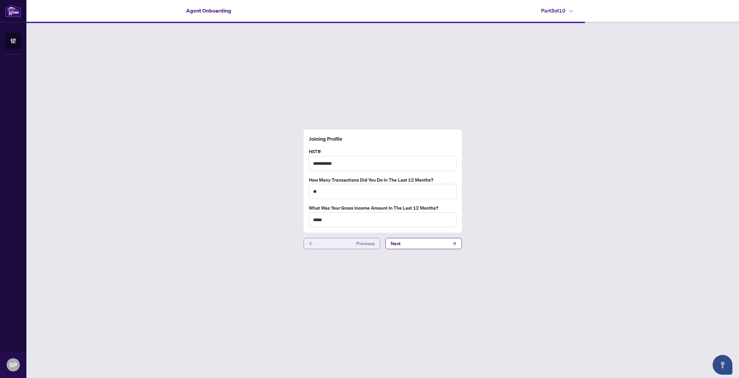
click at [343, 245] on button "Previous" at bounding box center [341, 243] width 76 height 11
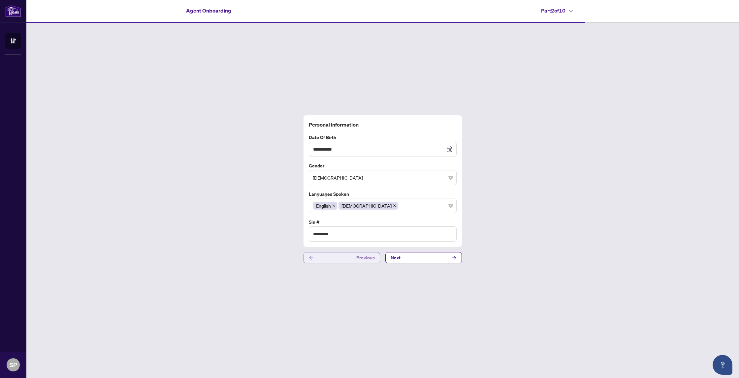
click at [343, 257] on button "Previous" at bounding box center [341, 257] width 76 height 11
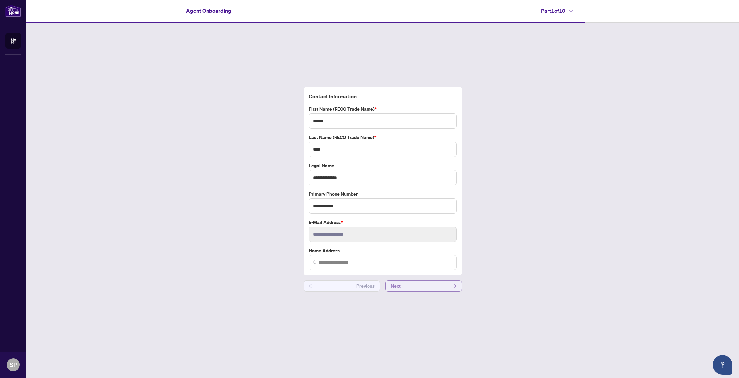
click at [455, 286] on icon "arrow-right" at bounding box center [454, 286] width 4 height 4
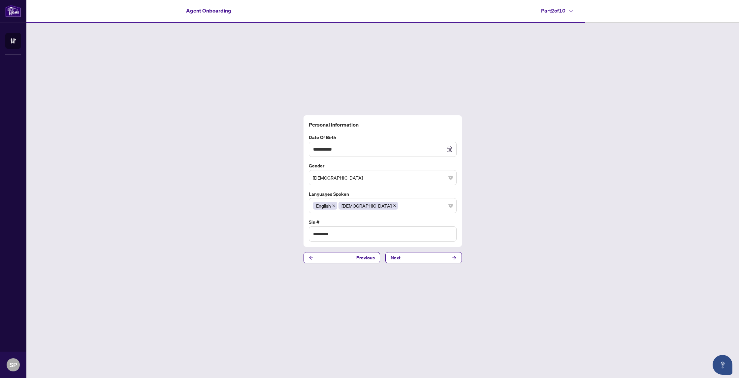
click at [454, 257] on icon "arrow-right" at bounding box center [454, 258] width 4 height 4
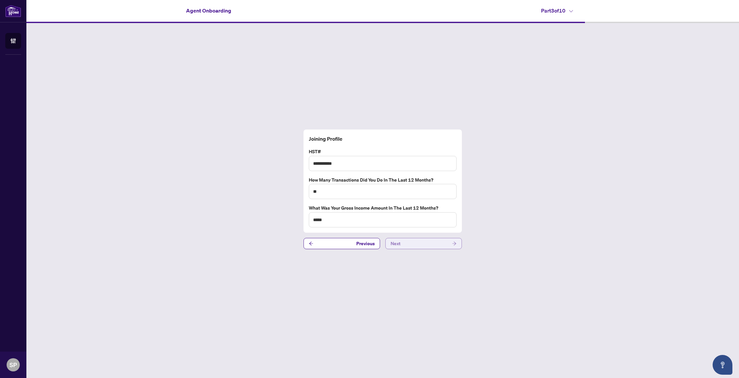
click at [454, 243] on icon "arrow-right" at bounding box center [454, 244] width 4 height 4
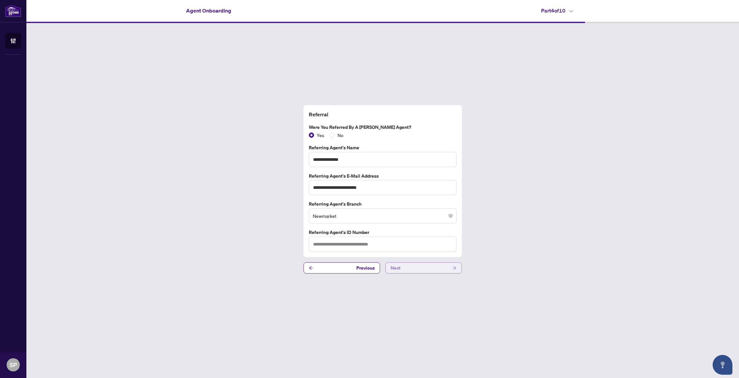
click at [456, 268] on icon "arrow-right" at bounding box center [454, 268] width 5 height 5
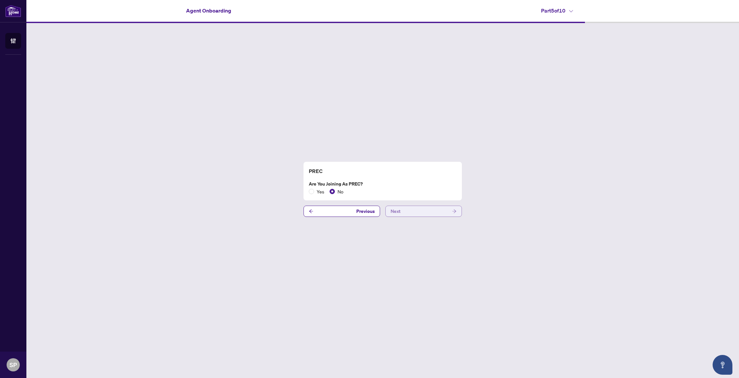
click at [452, 212] on icon "arrow-right" at bounding box center [454, 211] width 5 height 5
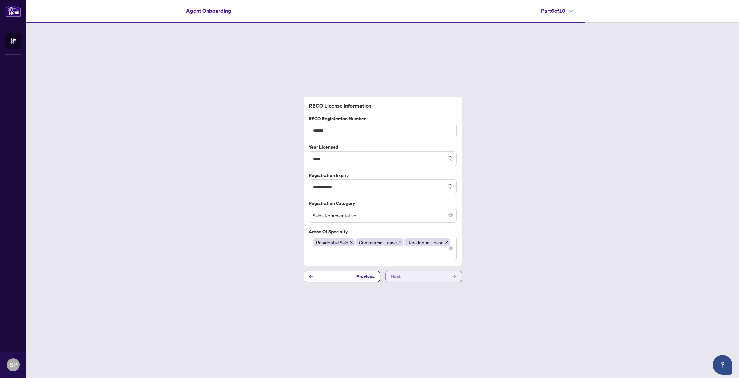
click at [454, 276] on icon "arrow-right" at bounding box center [454, 277] width 4 height 4
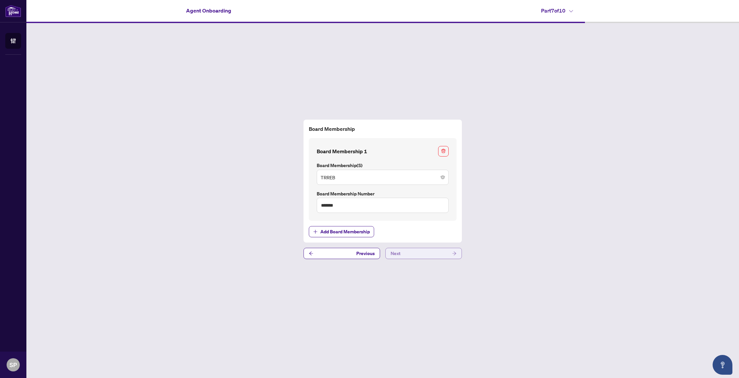
click at [456, 251] on icon "arrow-right" at bounding box center [454, 253] width 5 height 5
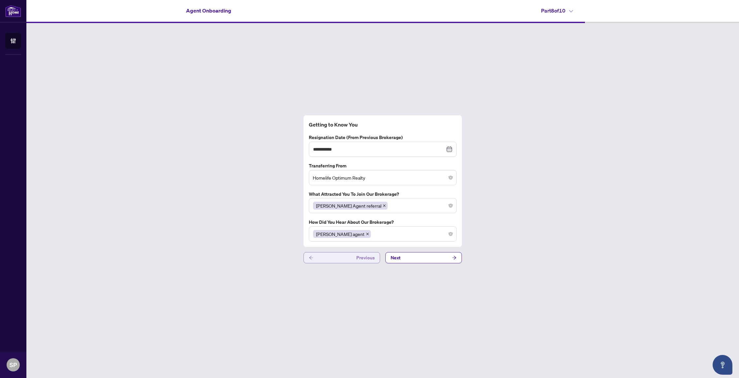
click at [314, 258] on button "Previous" at bounding box center [341, 257] width 76 height 11
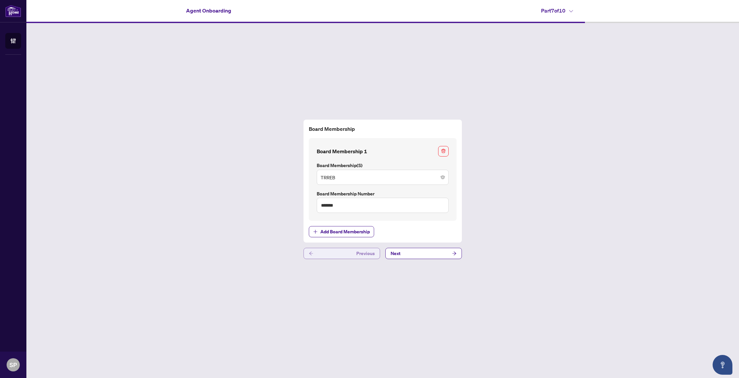
click at [314, 258] on button "Previous" at bounding box center [341, 253] width 76 height 11
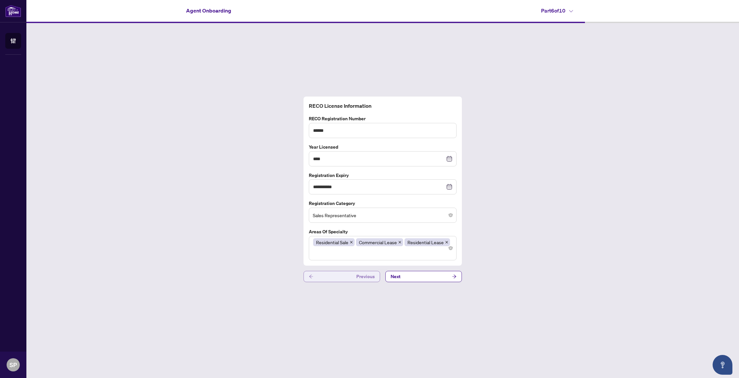
click at [310, 277] on icon "arrow-left" at bounding box center [311, 276] width 5 height 5
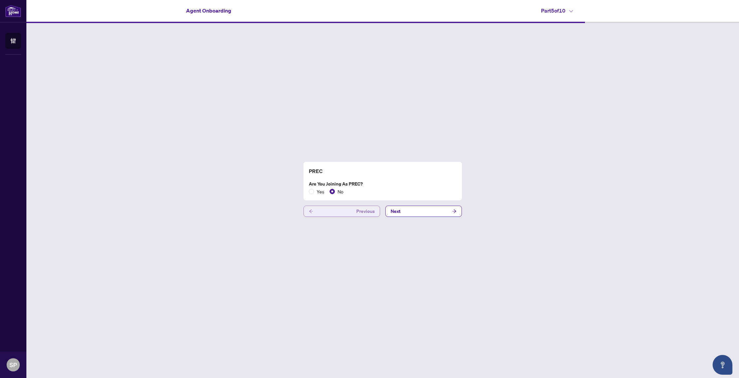
click at [312, 210] on icon "arrow-left" at bounding box center [311, 211] width 5 height 5
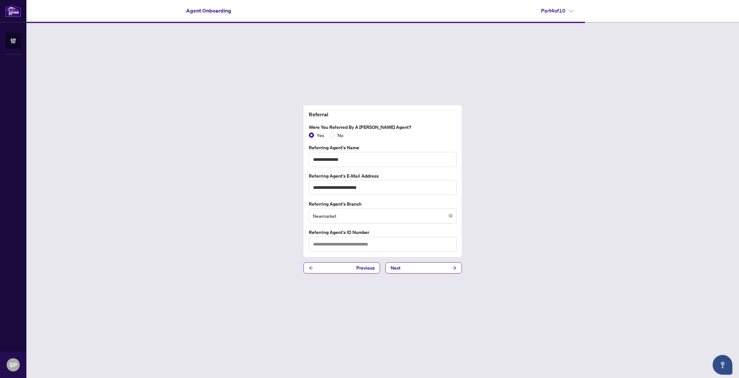
click at [309, 266] on icon "arrow-left" at bounding box center [311, 268] width 5 height 5
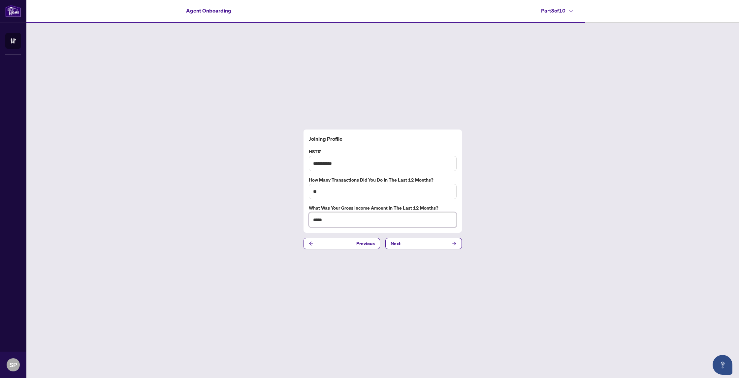
click at [334, 219] on input "*****" at bounding box center [383, 219] width 148 height 15
drag, startPoint x: 325, startPoint y: 220, endPoint x: 311, endPoint y: 220, distance: 14.5
click at [311, 220] on input "*****" at bounding box center [383, 219] width 148 height 15
type input "*****"
click at [349, 271] on div "**********" at bounding box center [382, 189] width 712 height 333
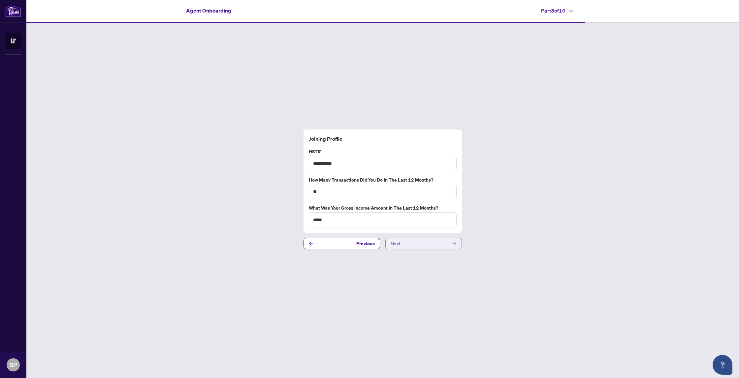
click at [441, 245] on button "Next" at bounding box center [423, 243] width 76 height 11
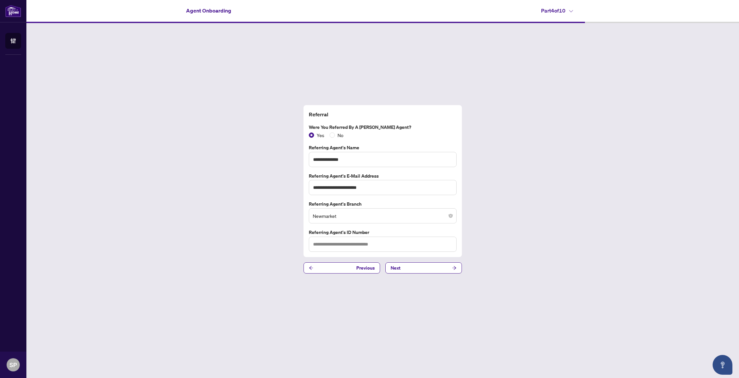
click at [449, 269] on button "Next" at bounding box center [423, 267] width 76 height 11
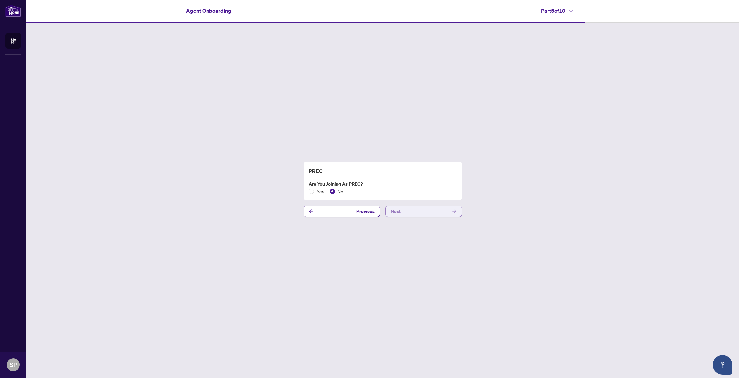
click at [456, 211] on icon "arrow-right" at bounding box center [454, 211] width 5 height 5
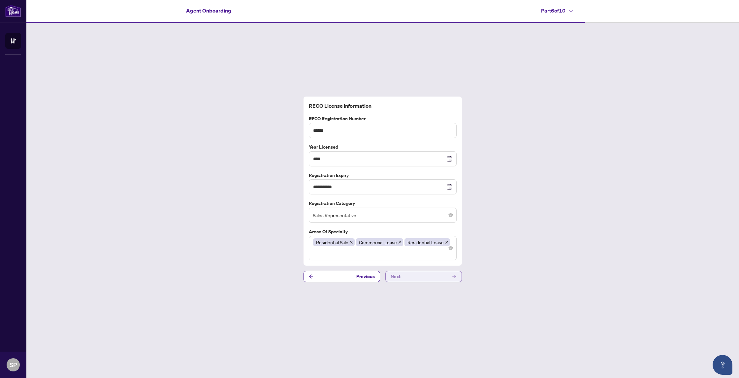
click at [454, 278] on icon "arrow-right" at bounding box center [454, 276] width 5 height 5
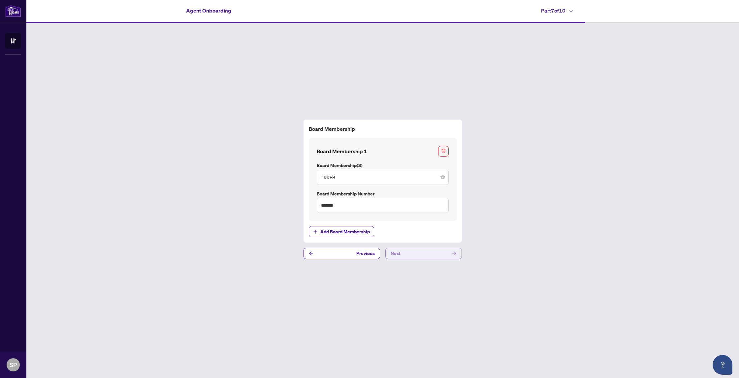
click at [453, 253] on icon "arrow-right" at bounding box center [454, 253] width 5 height 5
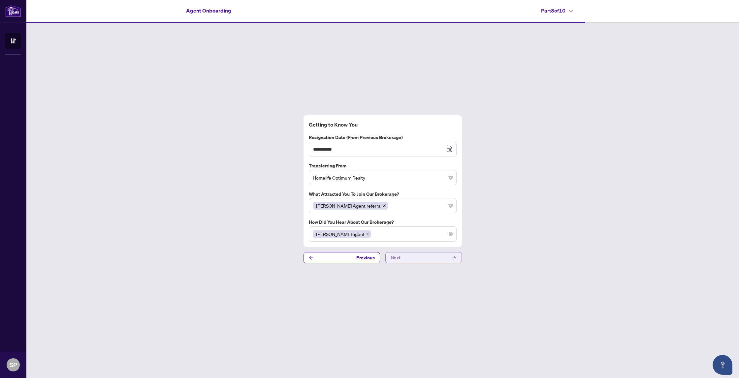
click at [455, 258] on icon "arrow-right" at bounding box center [454, 258] width 4 height 4
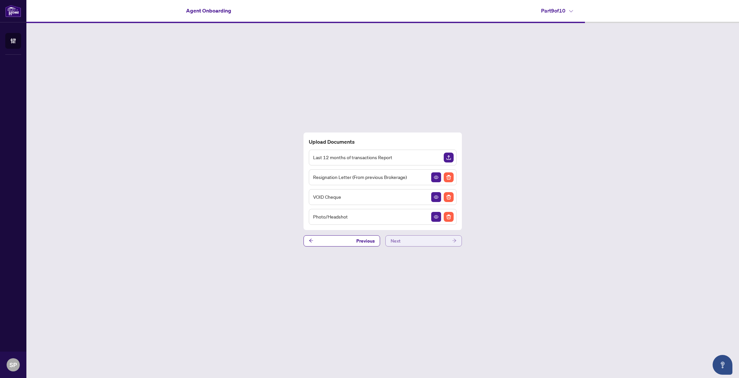
click at [455, 241] on icon "arrow-right" at bounding box center [454, 241] width 4 height 4
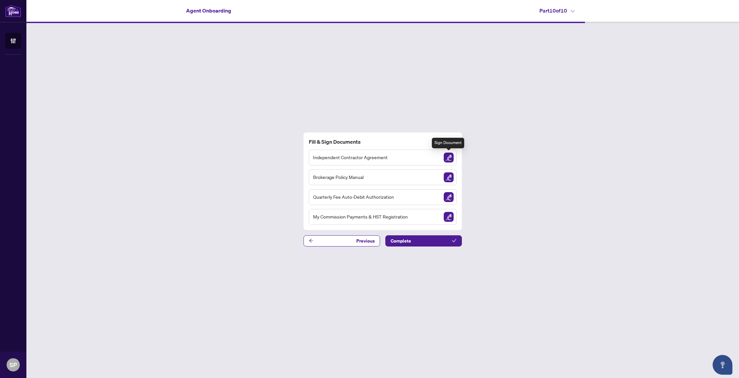
click at [443, 155] on div "Independent Contractor Agreement" at bounding box center [383, 158] width 148 height 16
click at [447, 157] on img "Sign Document" at bounding box center [448, 158] width 10 height 10
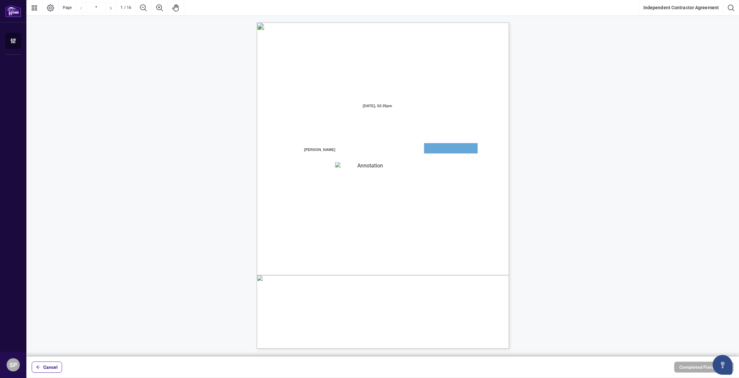
click at [446, 149] on textarea "01JYGZAKFHWMPY1N8C3Z46THAB" at bounding box center [450, 148] width 53 height 10
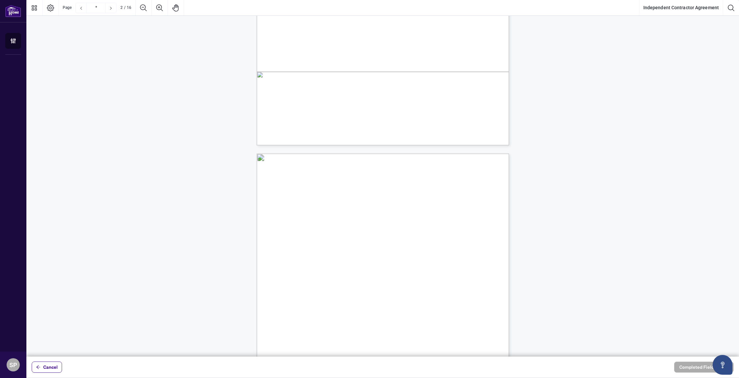
scroll to position [110, 0]
type input "*"
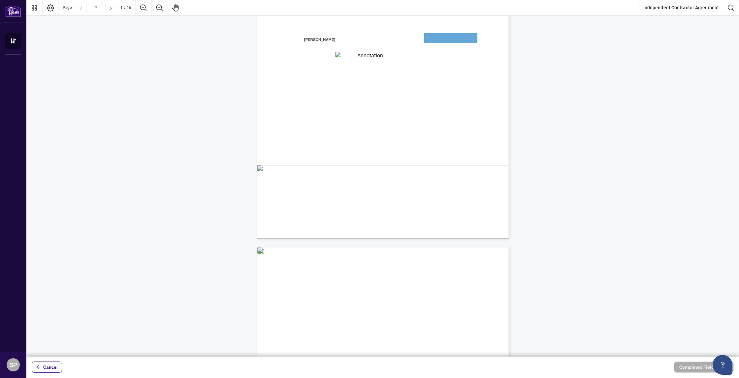
scroll to position [0, 0]
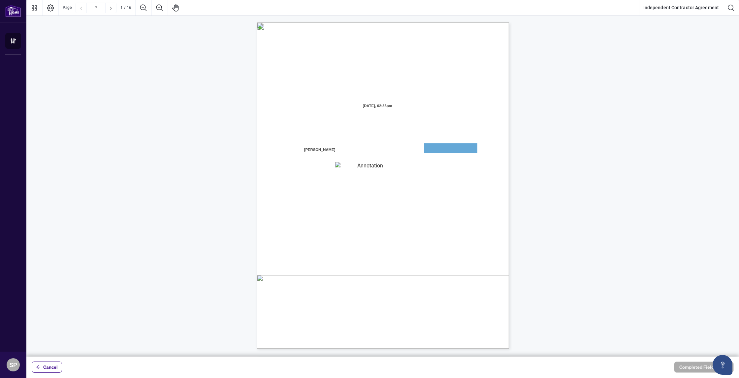
click at [49, 366] on span "Cancel" at bounding box center [50, 367] width 15 height 11
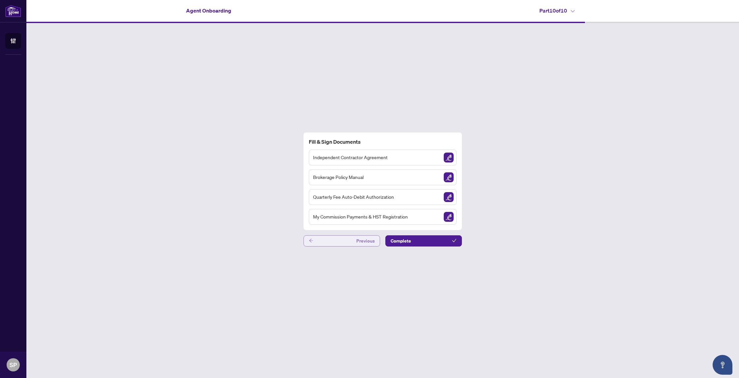
click at [352, 236] on button "Previous" at bounding box center [341, 240] width 76 height 11
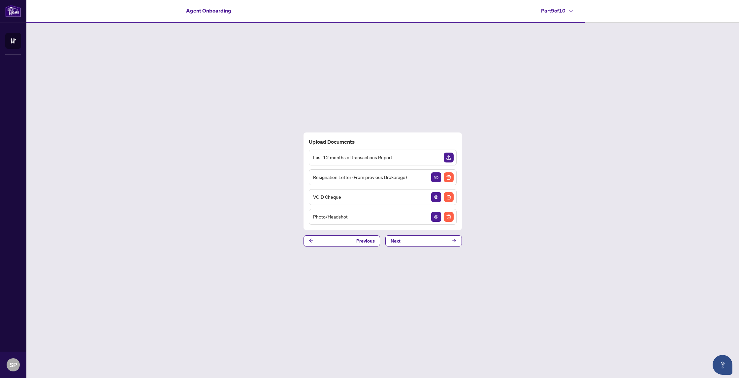
click at [351, 239] on button "Previous" at bounding box center [341, 240] width 76 height 11
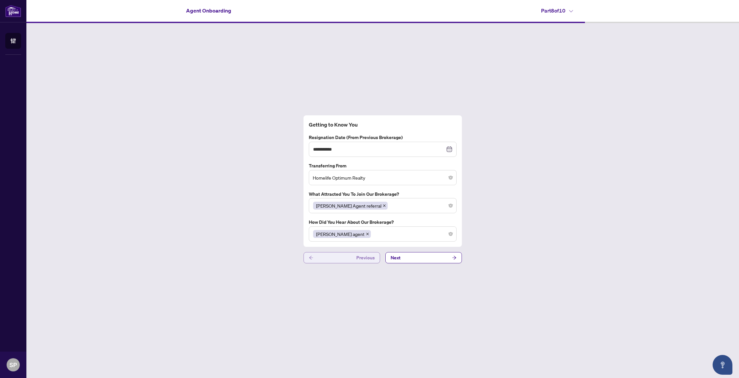
click at [351, 256] on button "Previous" at bounding box center [341, 257] width 76 height 11
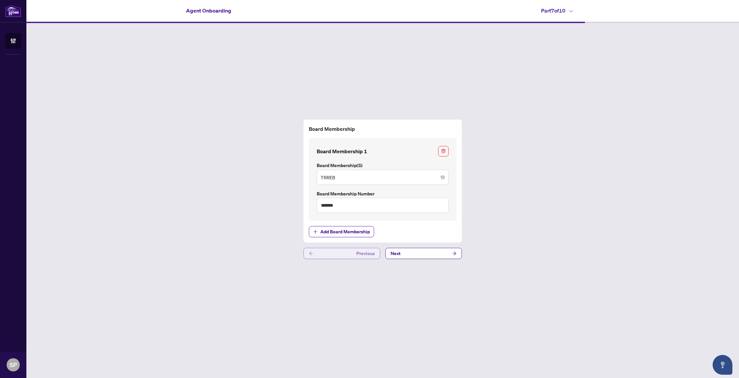
click at [349, 252] on button "Previous" at bounding box center [341, 253] width 76 height 11
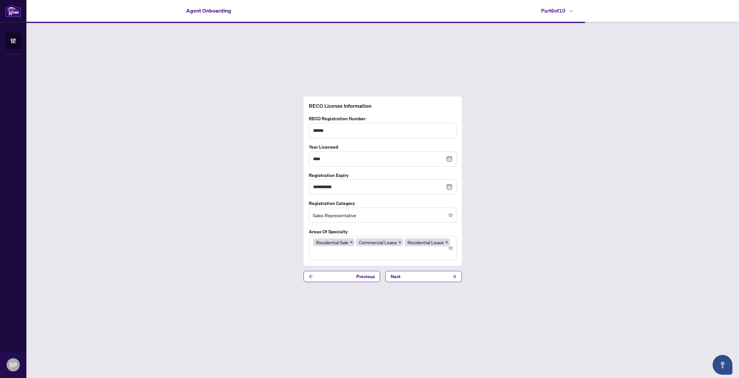
click at [353, 277] on button "Previous" at bounding box center [341, 276] width 76 height 11
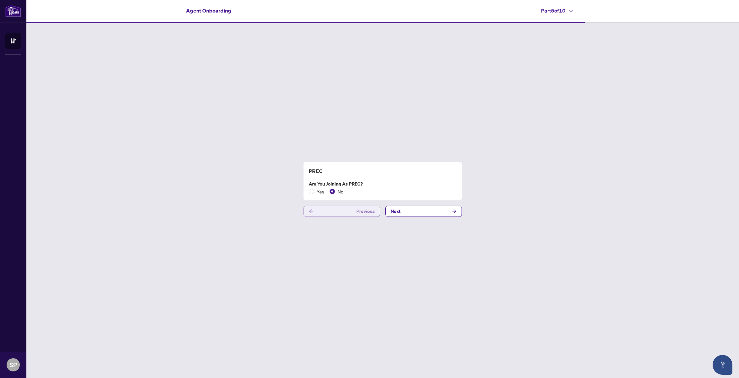
click at [336, 210] on button "Previous" at bounding box center [341, 211] width 76 height 11
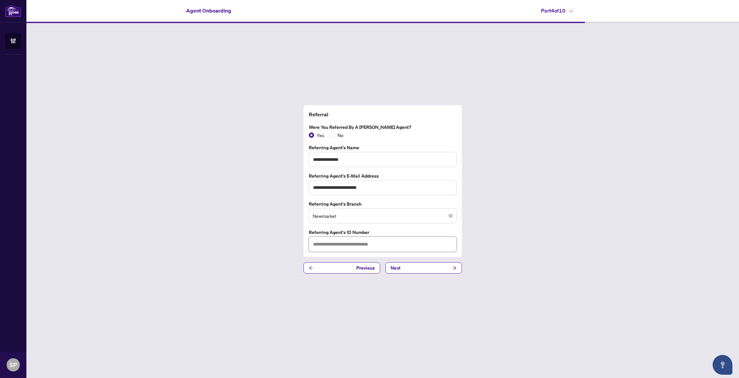
click at [333, 247] on input "text" at bounding box center [383, 244] width 148 height 15
type input "********"
click at [404, 266] on button "Next" at bounding box center [423, 267] width 76 height 11
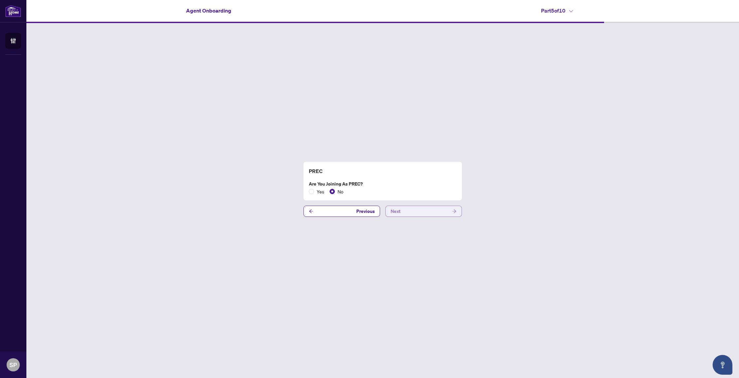
click at [418, 210] on button "Next" at bounding box center [423, 211] width 76 height 11
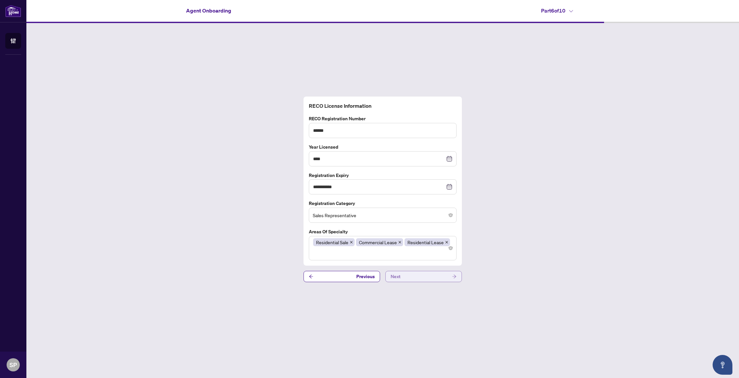
click at [441, 276] on button "Next" at bounding box center [423, 276] width 76 height 11
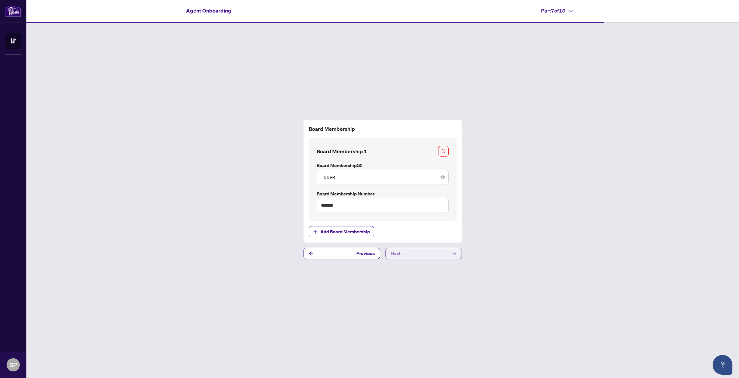
click at [441, 258] on button "Next" at bounding box center [423, 253] width 76 height 11
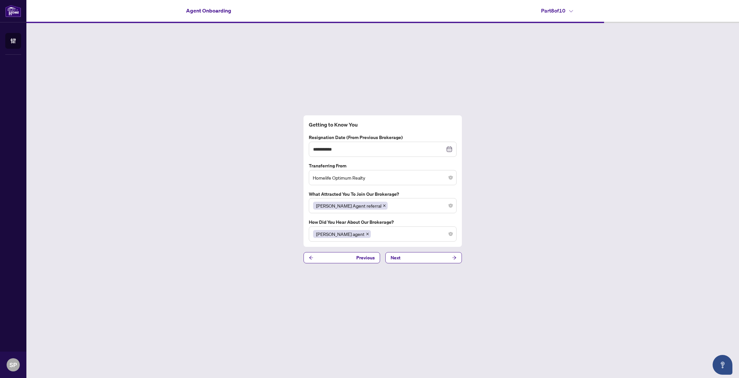
click at [448, 260] on button "Next" at bounding box center [423, 257] width 76 height 11
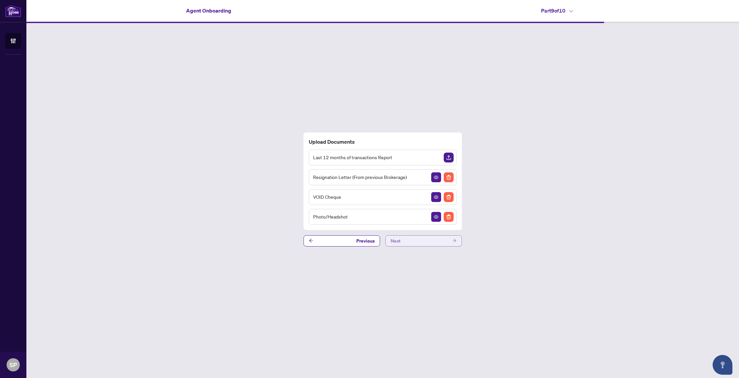
click at [433, 241] on button "Next" at bounding box center [423, 240] width 76 height 11
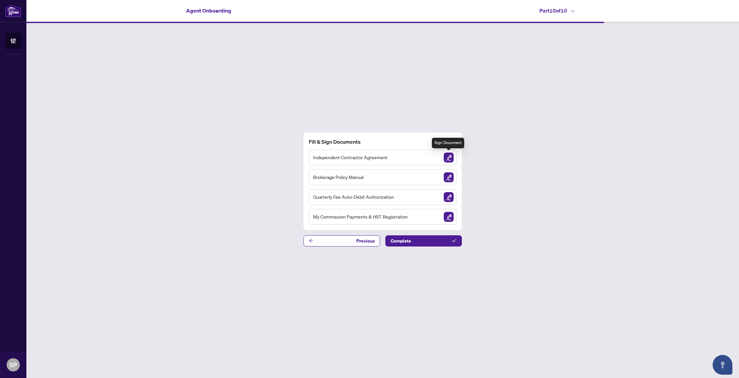
click at [450, 158] on img "Sign Document" at bounding box center [448, 158] width 10 height 10
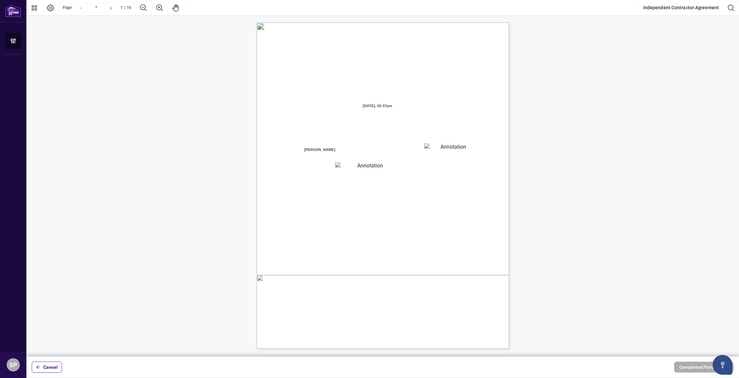
click at [445, 151] on textarea "01JYGZAKFHWMPY1N8C3Z46THAB" at bounding box center [450, 148] width 53 height 10
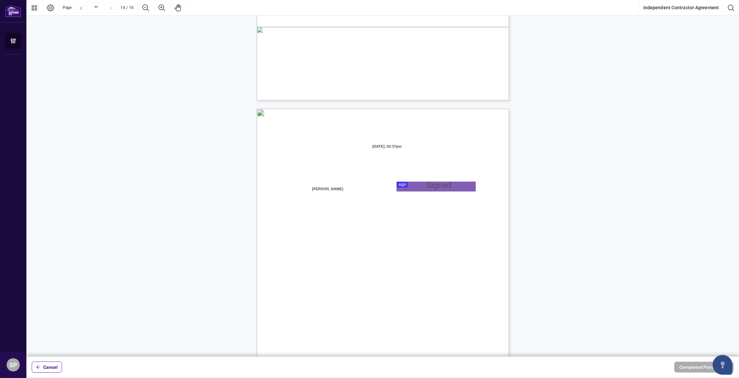
scroll to position [5019, 0]
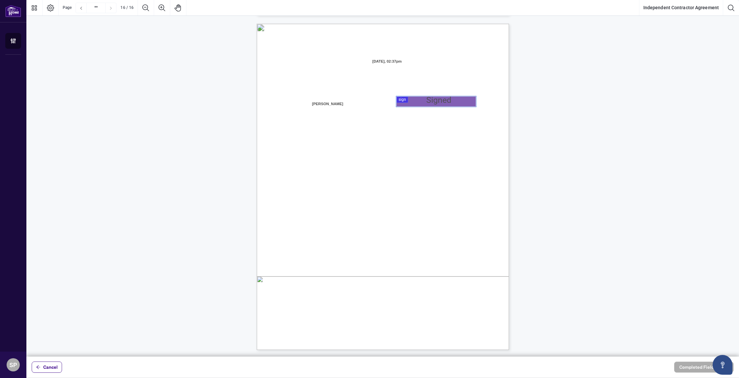
click at [418, 104] on div at bounding box center [382, 178] width 712 height 357
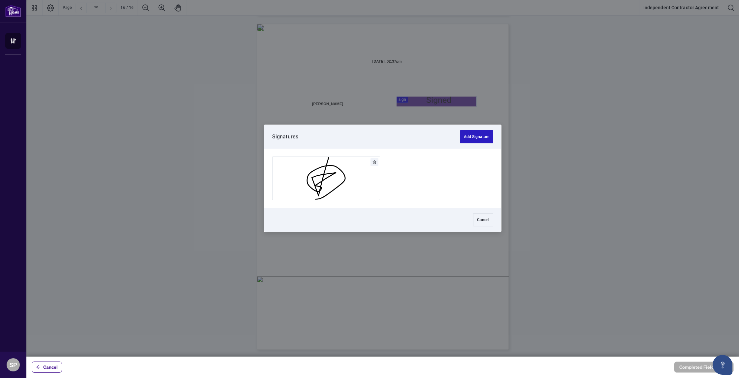
click at [478, 135] on button "Add Signature" at bounding box center [476, 136] width 33 height 13
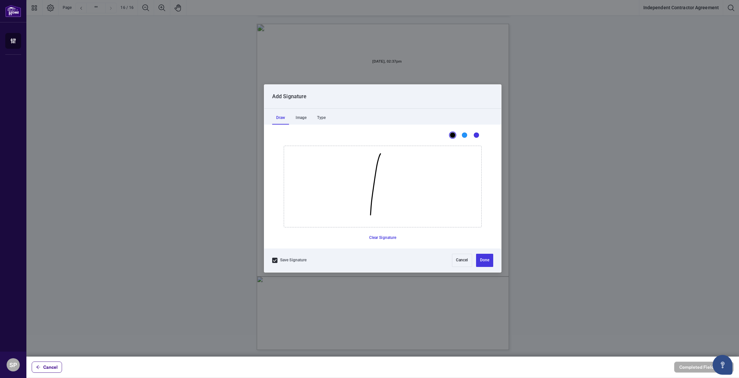
drag, startPoint x: 380, startPoint y: 154, endPoint x: 359, endPoint y: 199, distance: 50.3
click at [369, 219] on icon "Drawing canvas" at bounding box center [382, 186] width 197 height 81
drag, startPoint x: 380, startPoint y: 179, endPoint x: 382, endPoint y: 208, distance: 28.8
click at [374, 208] on icon "Drawing canvas" at bounding box center [382, 186] width 197 height 81
click at [485, 260] on button "Done" at bounding box center [484, 260] width 17 height 13
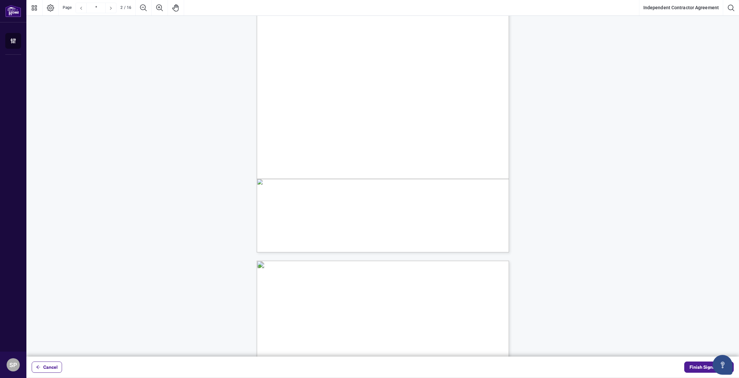
scroll to position [253, 0]
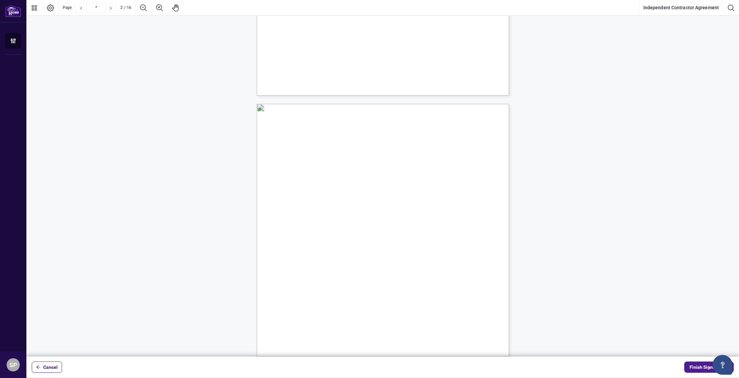
type input "*"
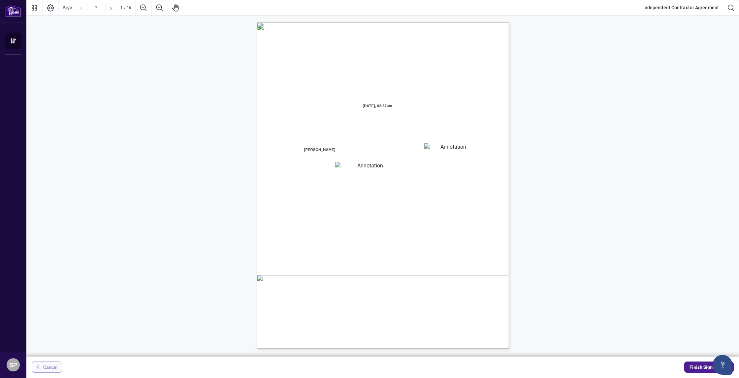
click at [45, 371] on span "Cancel" at bounding box center [50, 367] width 15 height 11
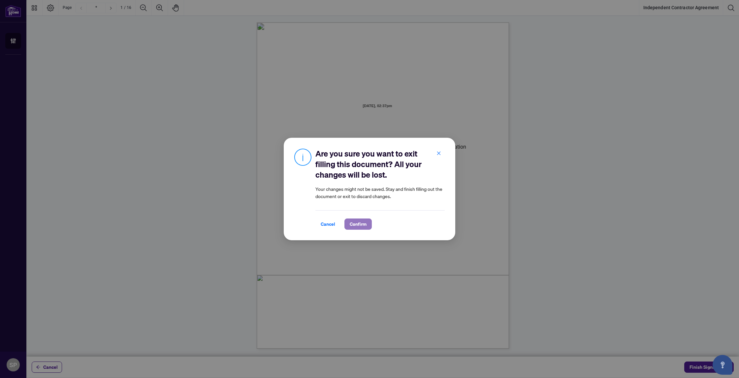
click at [359, 223] on span "Confirm" at bounding box center [357, 224] width 17 height 11
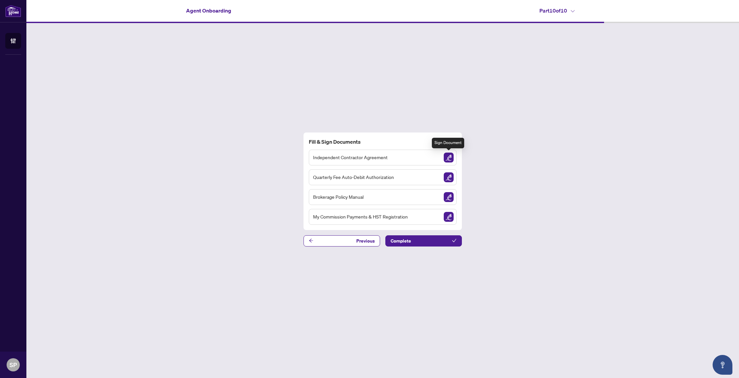
click at [448, 157] on img "Sign Document" at bounding box center [448, 158] width 10 height 10
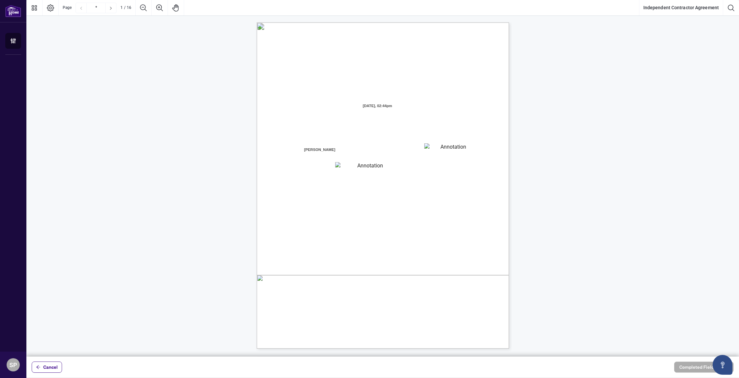
click at [435, 149] on textarea "01JYGZAKFHWMPY1N8C3Z46THAB" at bounding box center [450, 148] width 53 height 10
click at [439, 149] on textarea "01JYGZAKFHWMPY1N8C3Z46THAB" at bounding box center [450, 148] width 53 height 10
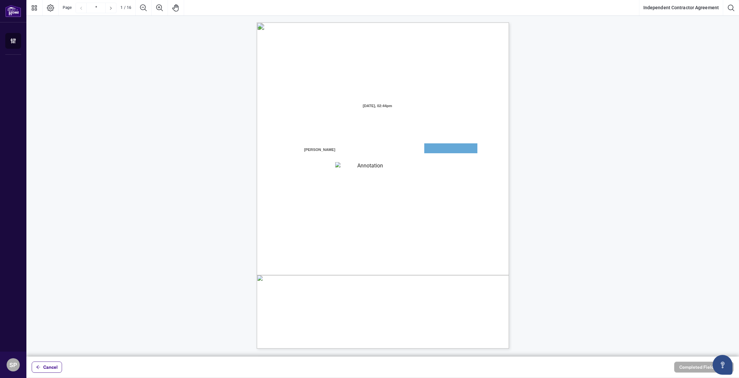
click at [441, 151] on textarea "01JYGZAKFHWMPY1N8C3Z46THAB" at bounding box center [450, 148] width 53 height 10
click at [429, 146] on textarea "01JYGZAKFHWMPY1N8C3Z46THAB" at bounding box center [450, 148] width 53 height 10
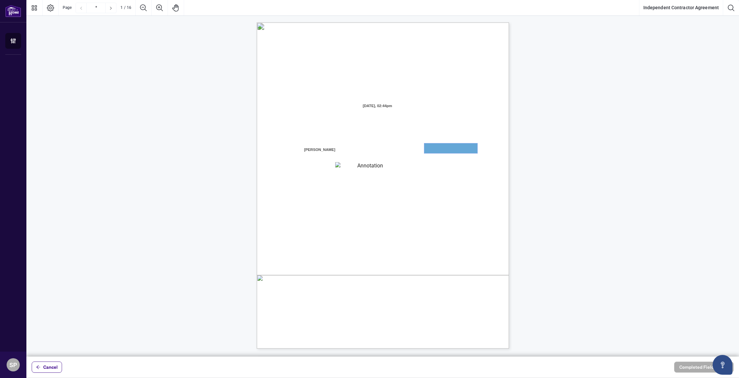
click at [429, 147] on textarea "01JYGZAKFHWMPY1N8C3Z46THAB" at bounding box center [450, 148] width 53 height 10
click at [52, 7] on icon "Page Layout" at bounding box center [50, 8] width 8 height 8
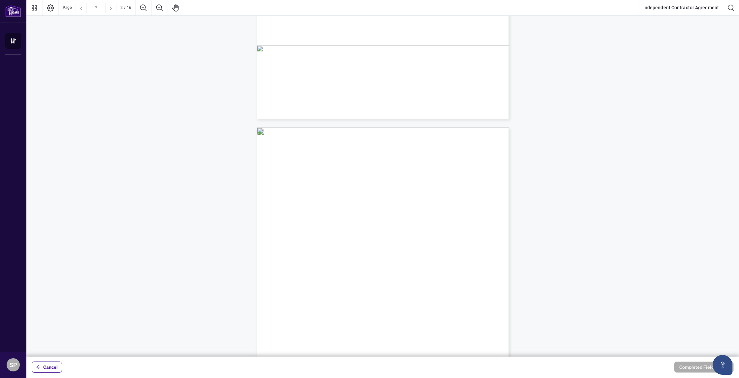
scroll to position [120, 0]
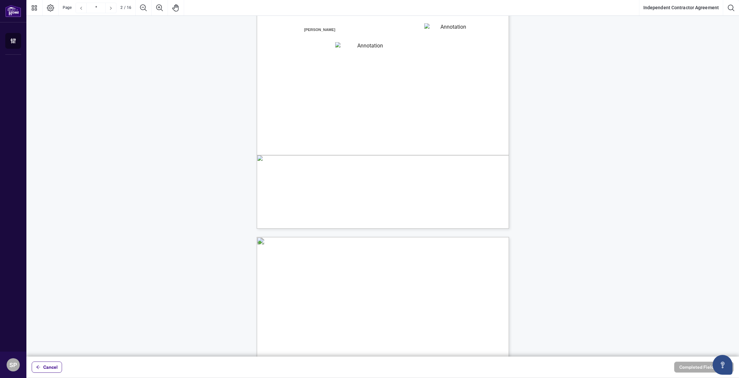
type input "*"
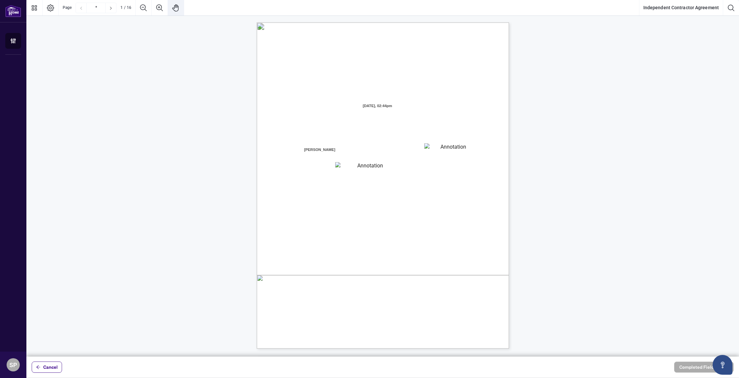
click at [178, 8] on icon "Pan Mode" at bounding box center [176, 8] width 8 height 8
click at [443, 153] on textarea "01JYGZAKFHWMPY1N8C3Z46THAB" at bounding box center [450, 148] width 53 height 10
click at [442, 151] on textarea "01JYGZAKFHWMPY1N8C3Z46THAB" at bounding box center [450, 148] width 53 height 10
click at [443, 151] on textarea "01JYGZAKFHWMPY1N8C3Z46THAB" at bounding box center [450, 148] width 53 height 10
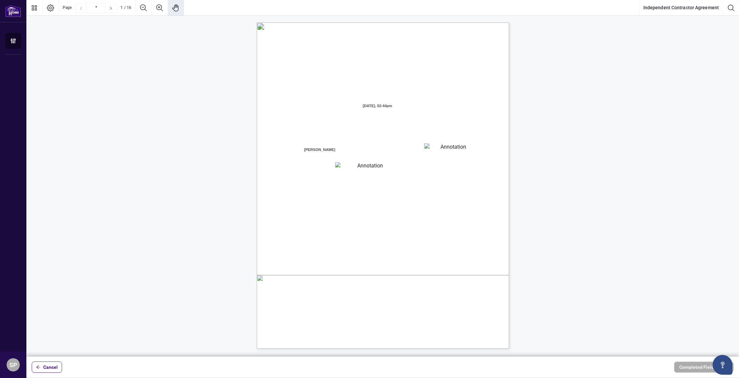
click at [50, 373] on div "Cancel Completed Fields 0 of 1" at bounding box center [382, 367] width 712 height 21
click at [50, 369] on span "Cancel" at bounding box center [50, 367] width 15 height 11
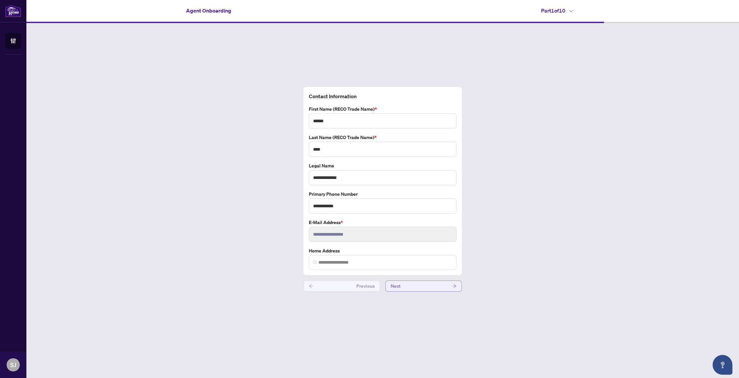
click at [456, 287] on icon "arrow-right" at bounding box center [454, 286] width 5 height 5
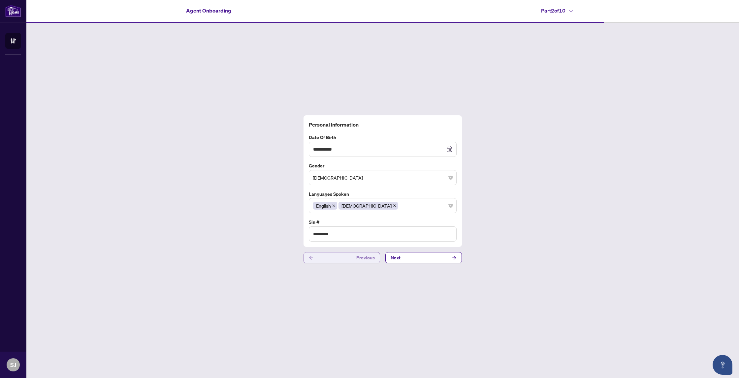
click at [314, 256] on button "Previous" at bounding box center [341, 257] width 76 height 11
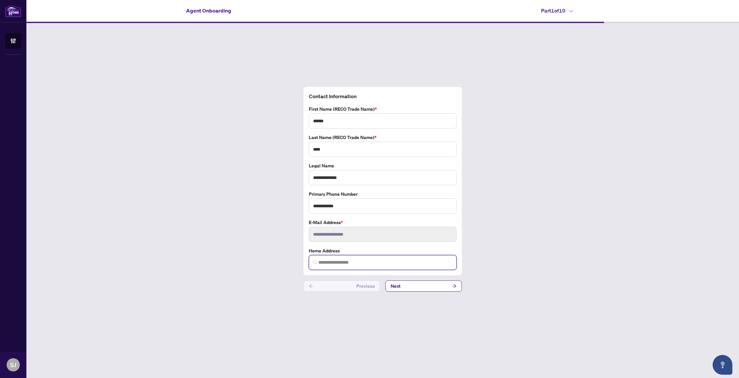
click at [338, 262] on input "search" at bounding box center [385, 262] width 134 height 7
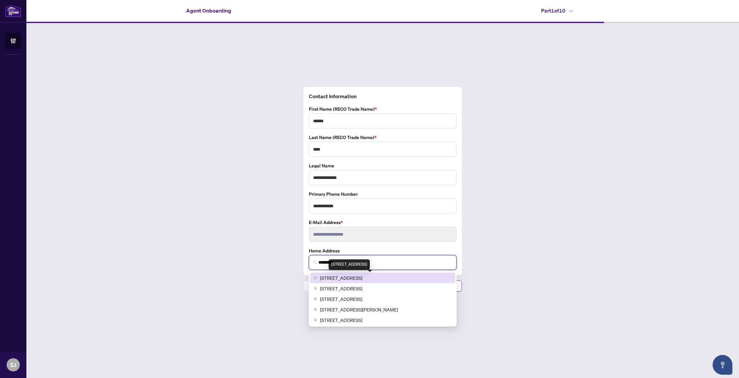
click at [338, 280] on span "1209 McTavish Drive, Newmarket, ON, Canada" at bounding box center [341, 277] width 42 height 7
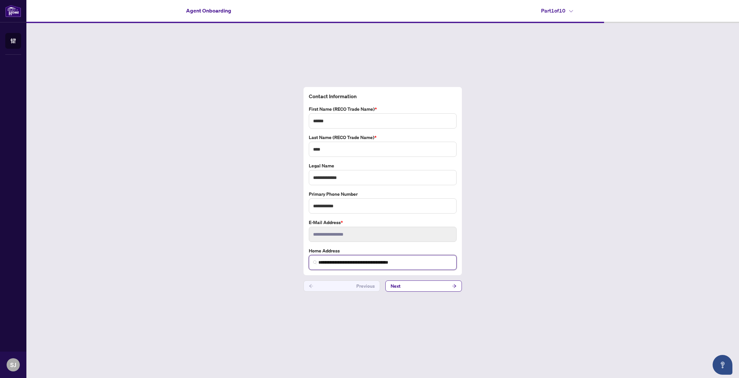
type input "**********"
drag, startPoint x: 547, startPoint y: 251, endPoint x: 481, endPoint y: 286, distance: 74.5
click at [547, 251] on div "**********" at bounding box center [382, 189] width 712 height 333
click at [440, 286] on button "Next" at bounding box center [423, 286] width 76 height 11
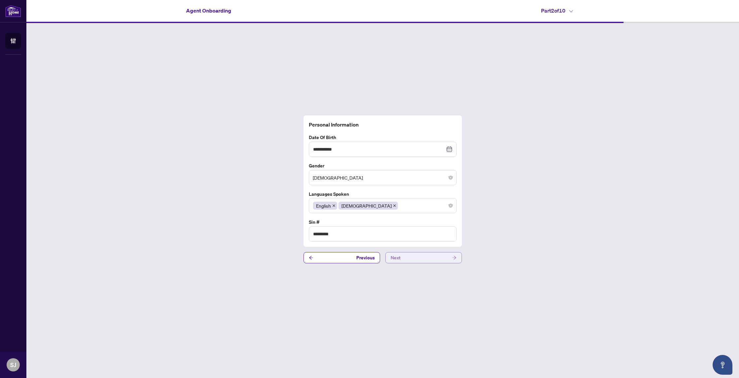
click at [457, 258] on button "Next" at bounding box center [423, 257] width 76 height 11
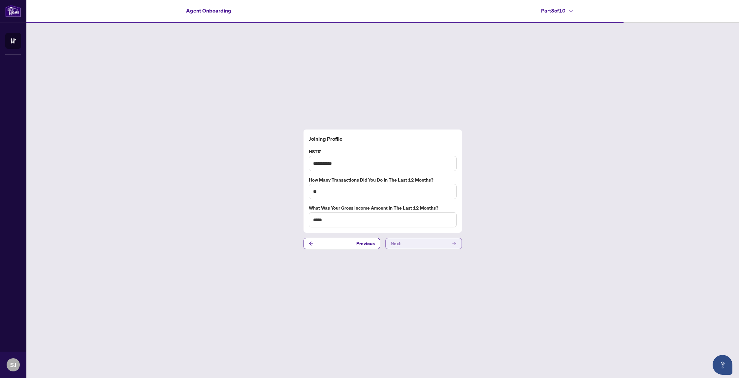
click at [454, 242] on icon "arrow-right" at bounding box center [454, 244] width 4 height 4
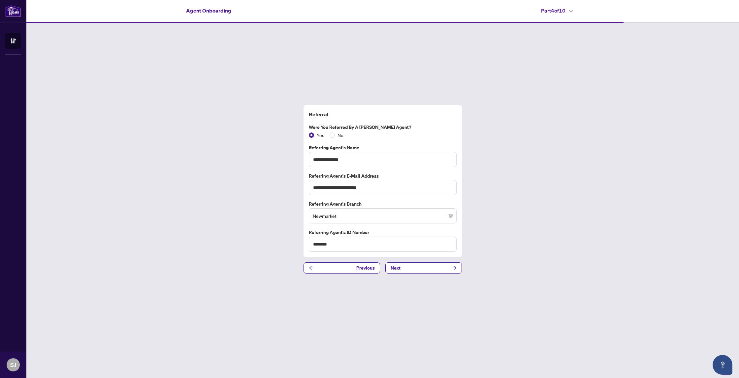
click at [456, 268] on icon "arrow-right" at bounding box center [454, 268] width 5 height 5
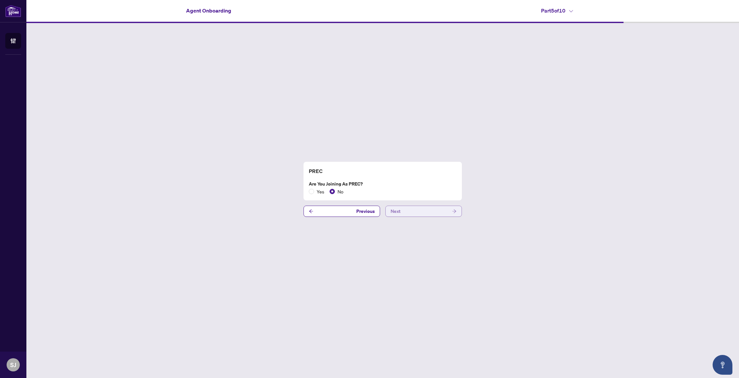
click at [457, 210] on button "Next" at bounding box center [423, 211] width 76 height 11
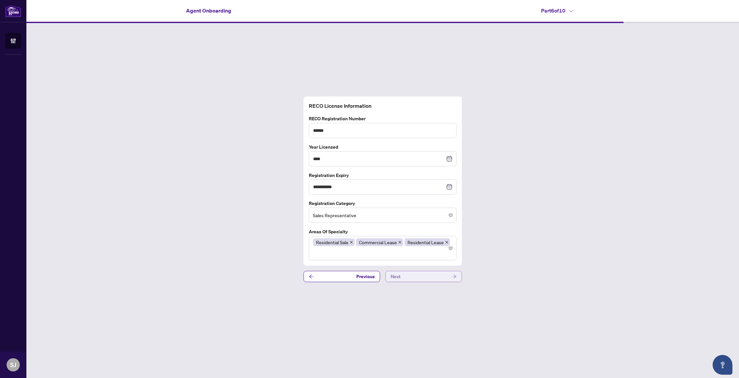
click at [455, 276] on icon "arrow-right" at bounding box center [454, 277] width 4 height 4
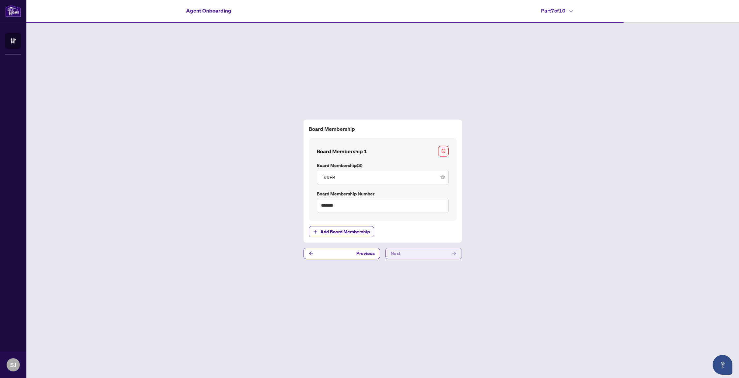
click at [455, 255] on icon "arrow-right" at bounding box center [454, 253] width 5 height 5
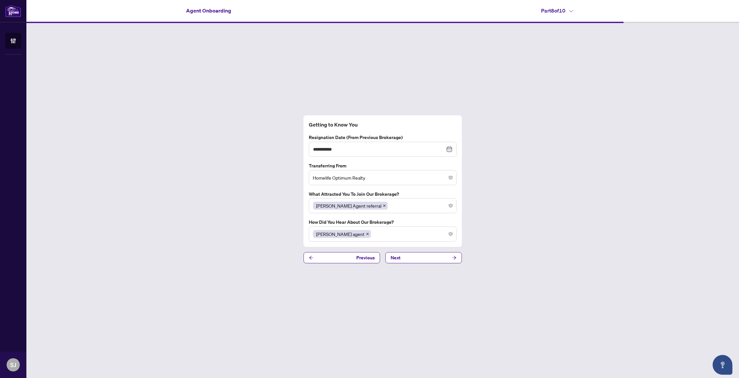
click at [455, 258] on icon "arrow-right" at bounding box center [454, 258] width 4 height 4
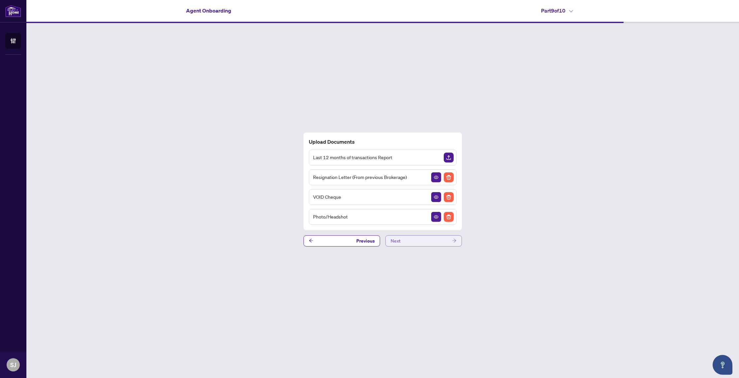
click at [453, 241] on icon "arrow-right" at bounding box center [454, 240] width 5 height 5
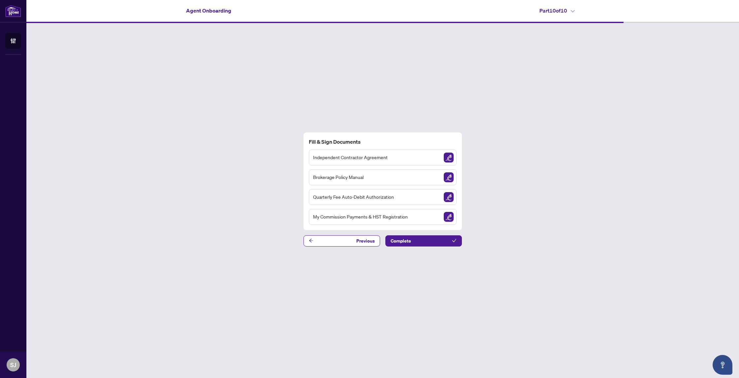
click at [450, 157] on img "Sign Document" at bounding box center [448, 158] width 10 height 10
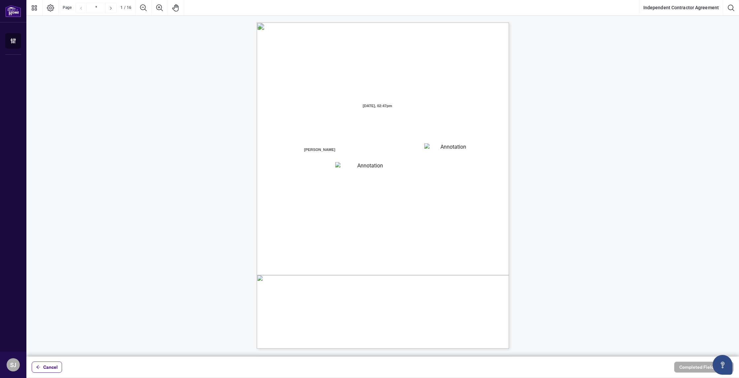
click at [435, 149] on textarea "01JYGZAKFHWMPY1N8C3Z46THAB" at bounding box center [450, 148] width 53 height 10
click at [436, 150] on textarea "01JYGZAKFHWMPY1N8C3Z46THAB" at bounding box center [450, 148] width 53 height 10
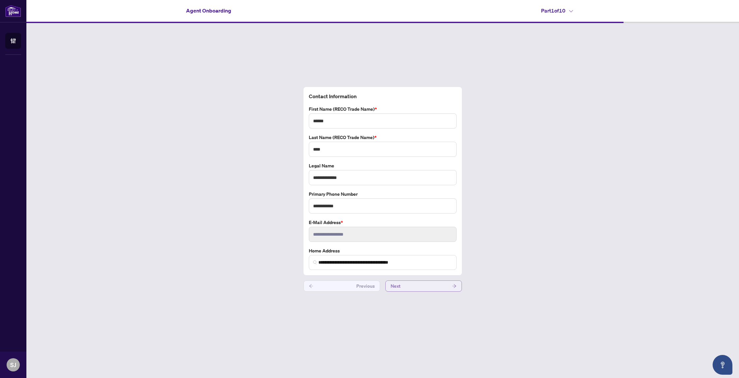
click at [409, 287] on button "Next" at bounding box center [423, 286] width 76 height 11
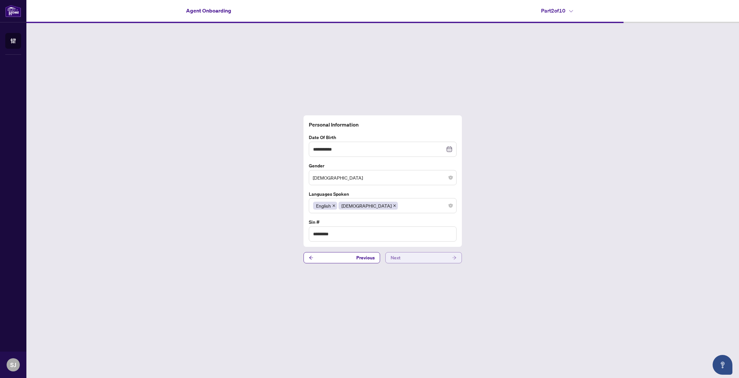
click at [447, 257] on button "Next" at bounding box center [423, 257] width 76 height 11
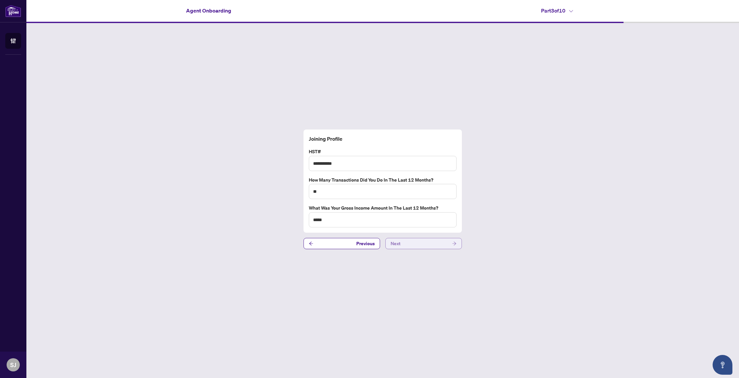
click at [447, 248] on button "Next" at bounding box center [423, 243] width 76 height 11
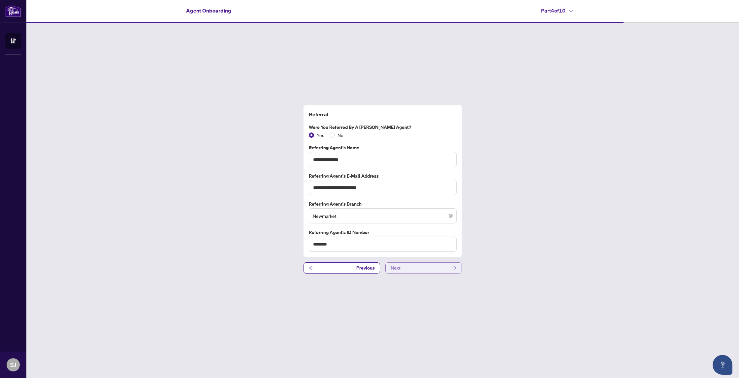
click at [447, 272] on button "Next" at bounding box center [423, 267] width 76 height 11
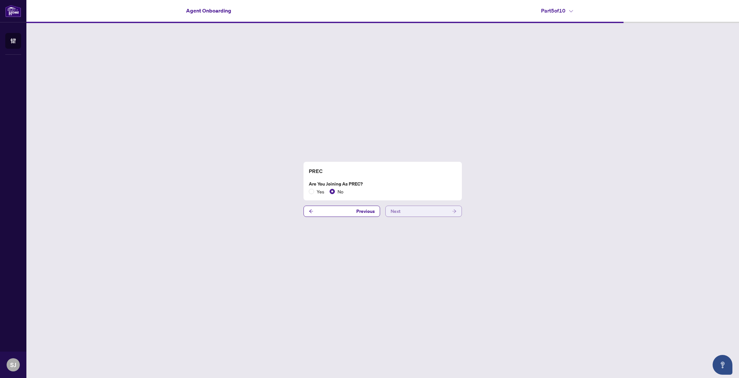
click at [450, 212] on button "Next" at bounding box center [423, 211] width 76 height 11
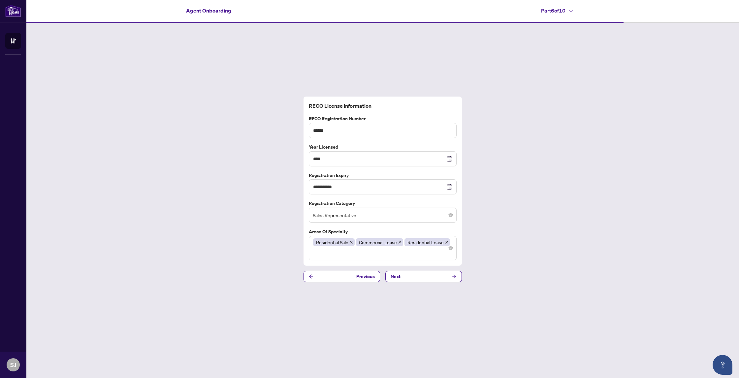
click at [442, 281] on button "Next" at bounding box center [423, 276] width 76 height 11
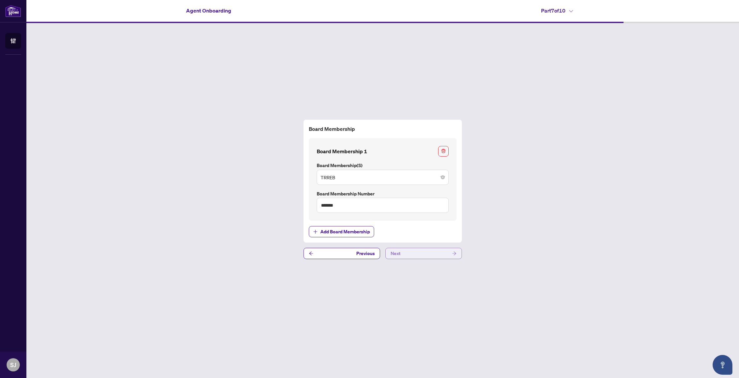
click at [451, 252] on button "Next" at bounding box center [423, 253] width 76 height 11
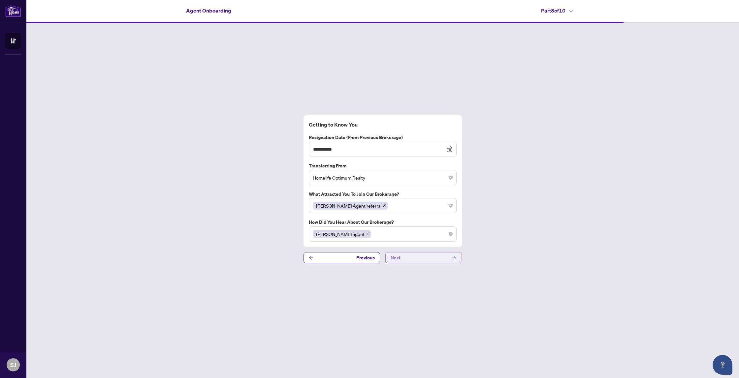
click at [451, 256] on button "Next" at bounding box center [423, 257] width 76 height 11
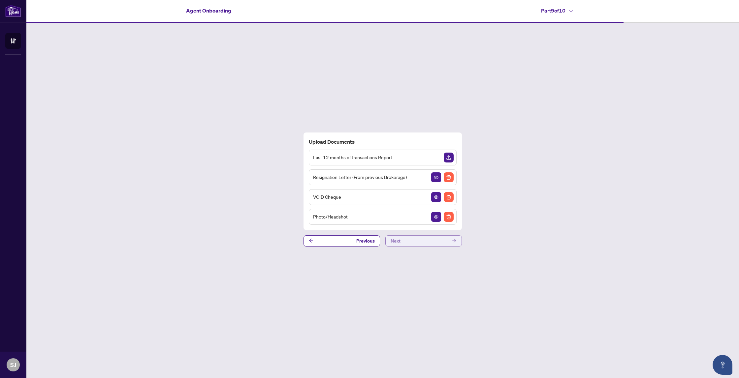
click at [452, 241] on icon "arrow-right" at bounding box center [454, 240] width 5 height 5
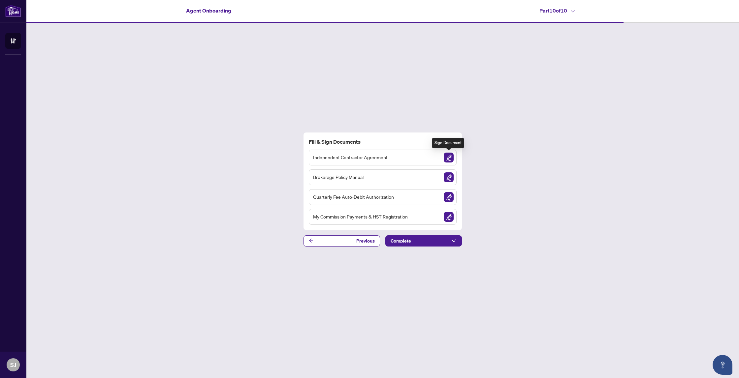
click at [449, 158] on img "Sign Document" at bounding box center [448, 158] width 10 height 10
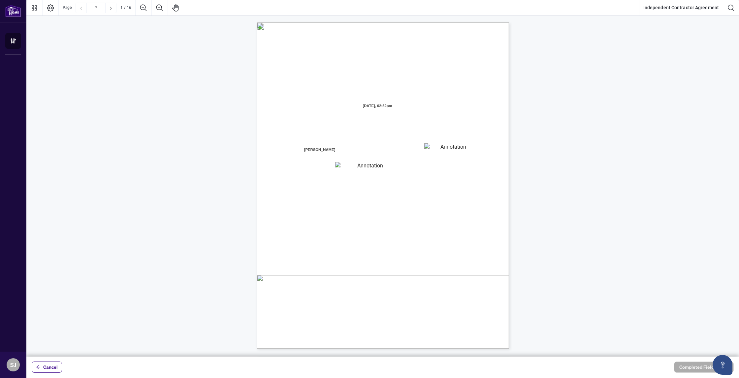
click at [425, 146] on textarea "01JYGZAKFHWMPY1N8C3Z46THAB" at bounding box center [450, 148] width 53 height 10
click at [442, 152] on textarea "01JYGZAKFHWMPY1N8C3Z46THAB" at bounding box center [450, 148] width 53 height 10
drag, startPoint x: 648, startPoint y: 106, endPoint x: 646, endPoint y: 118, distance: 11.4
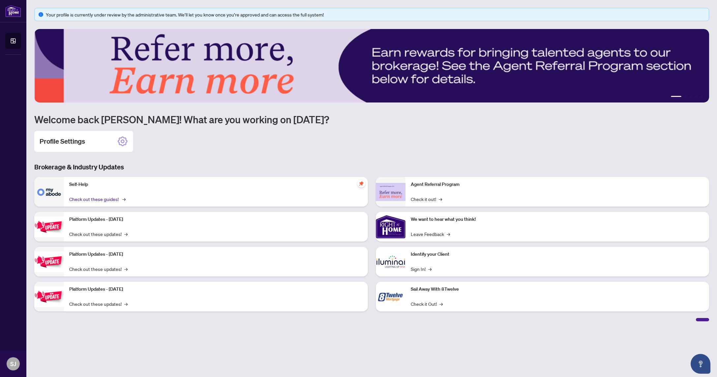
click at [86, 199] on link "Check out these guides! →" at bounding box center [96, 199] width 55 height 7
